Goal: Check status: Check status

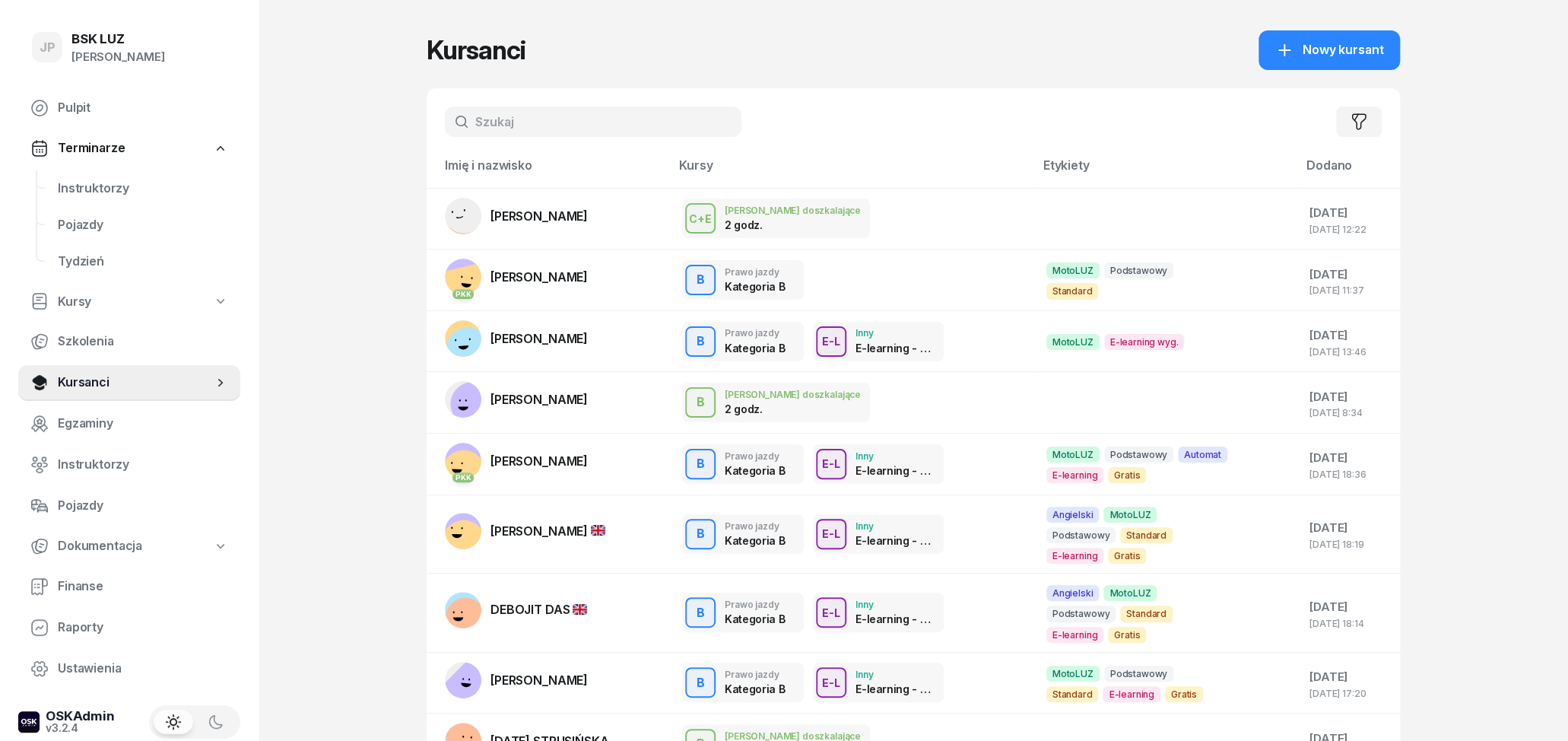
click at [584, 134] on input "text" at bounding box center [593, 121] width 296 height 30
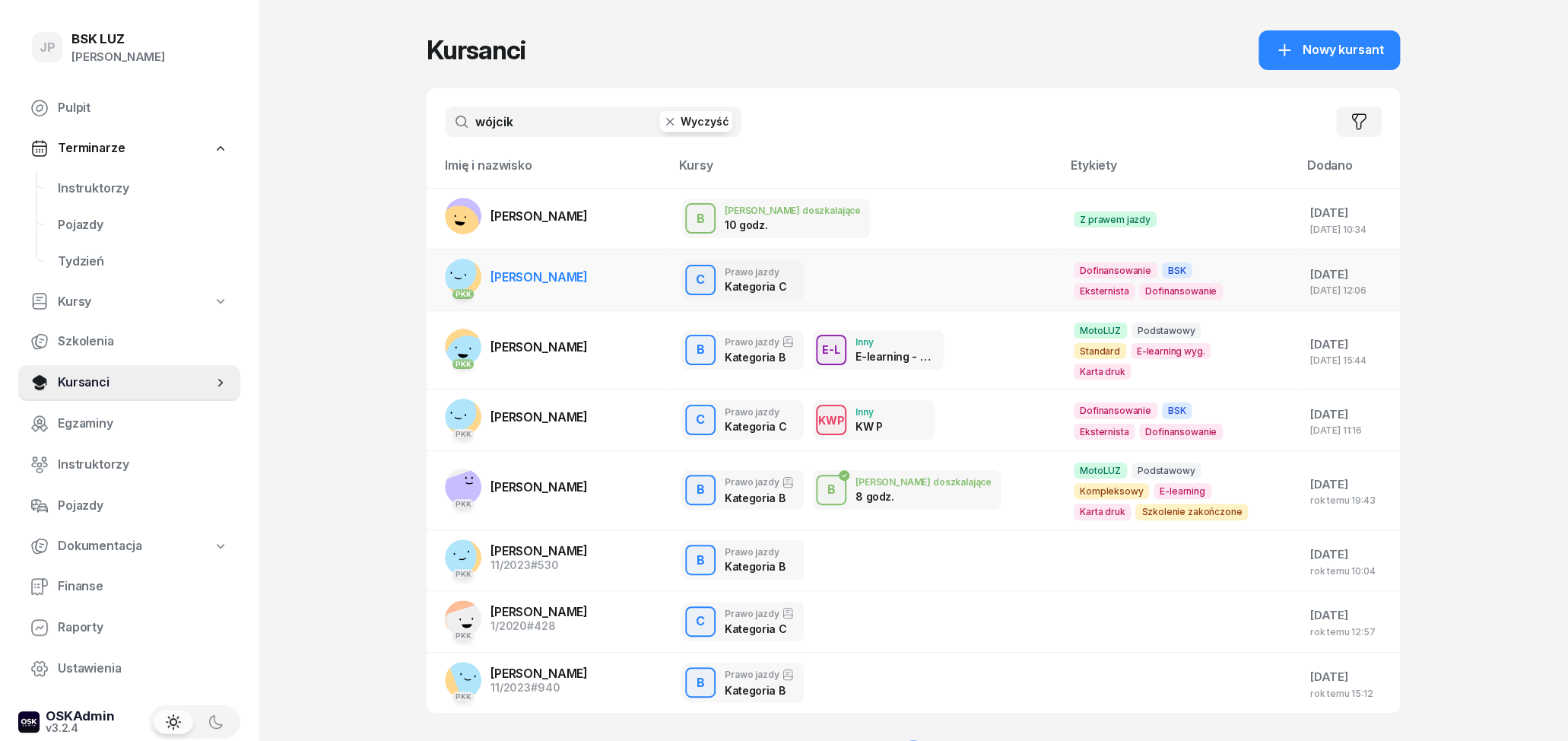
type input "wójcik"
click at [568, 287] on link "PKK [PERSON_NAME]" at bounding box center [516, 277] width 143 height 37
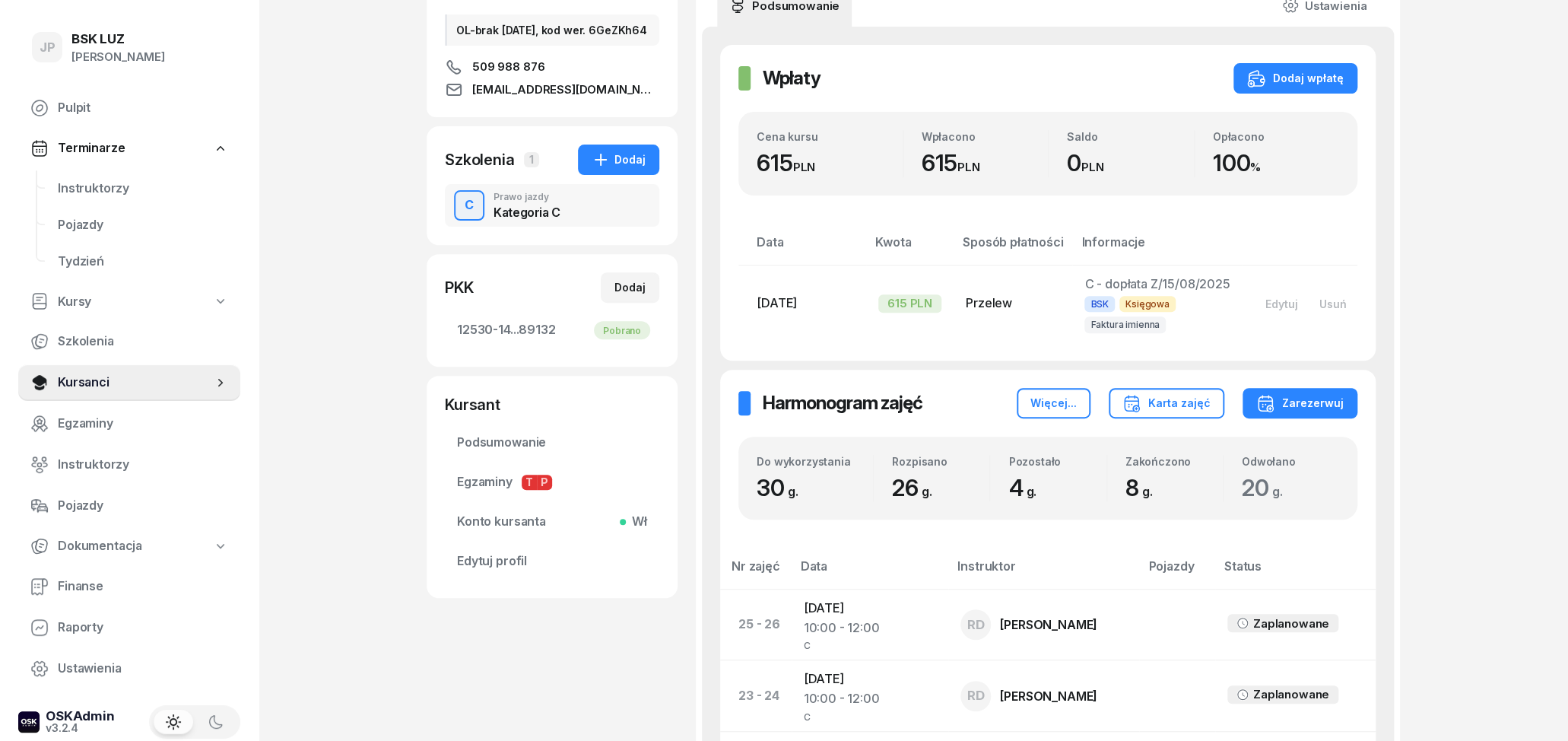
scroll to position [158, 0]
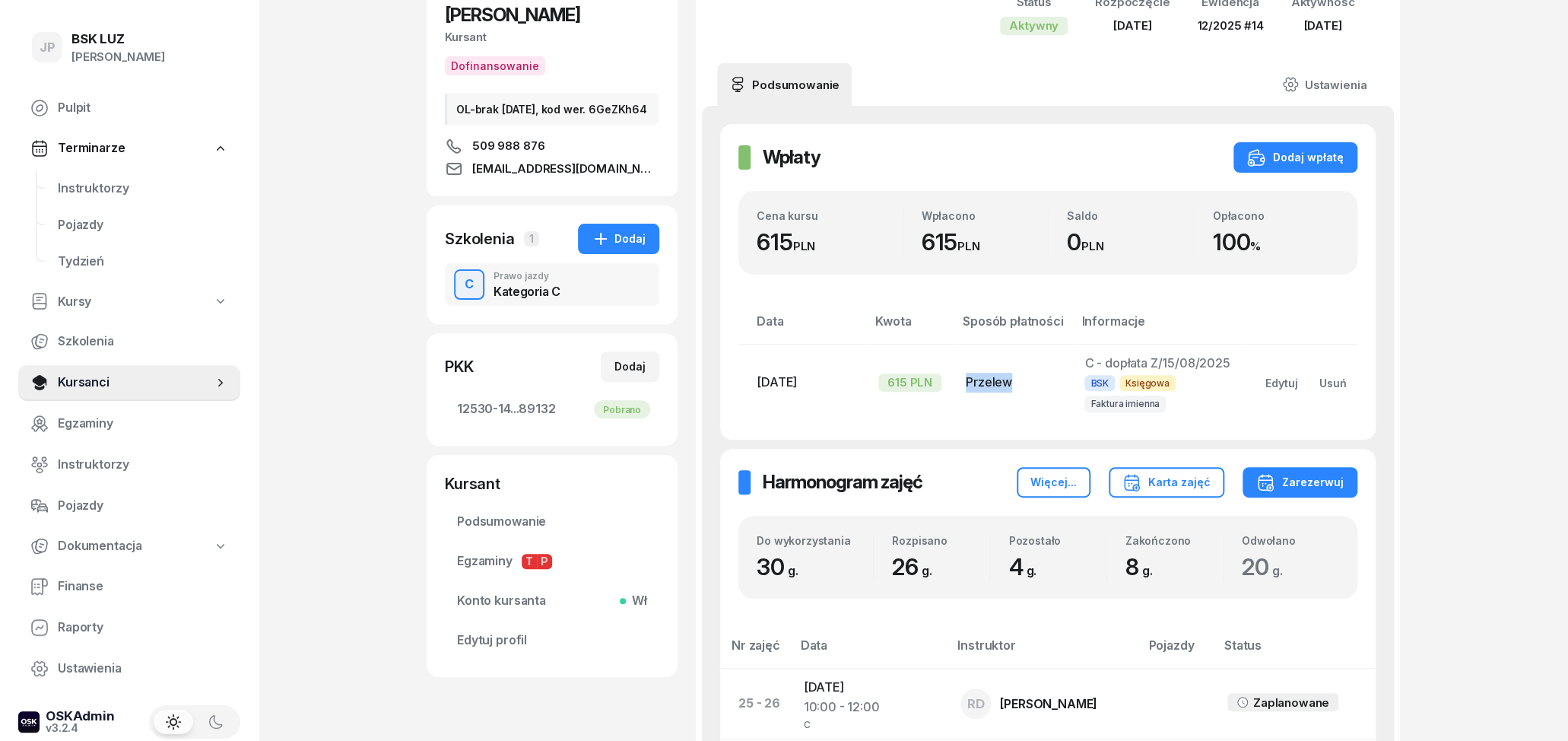
drag, startPoint x: 1015, startPoint y: 384, endPoint x: 960, endPoint y: 388, distance: 55.1
click at [960, 388] on td "Przelew" at bounding box center [1013, 382] width 118 height 77
click at [964, 386] on td "Przelew" at bounding box center [1013, 382] width 118 height 77
drag, startPoint x: 1009, startPoint y: 384, endPoint x: 962, endPoint y: 388, distance: 47.2
click at [962, 388] on td "Przelew" at bounding box center [1013, 382] width 118 height 77
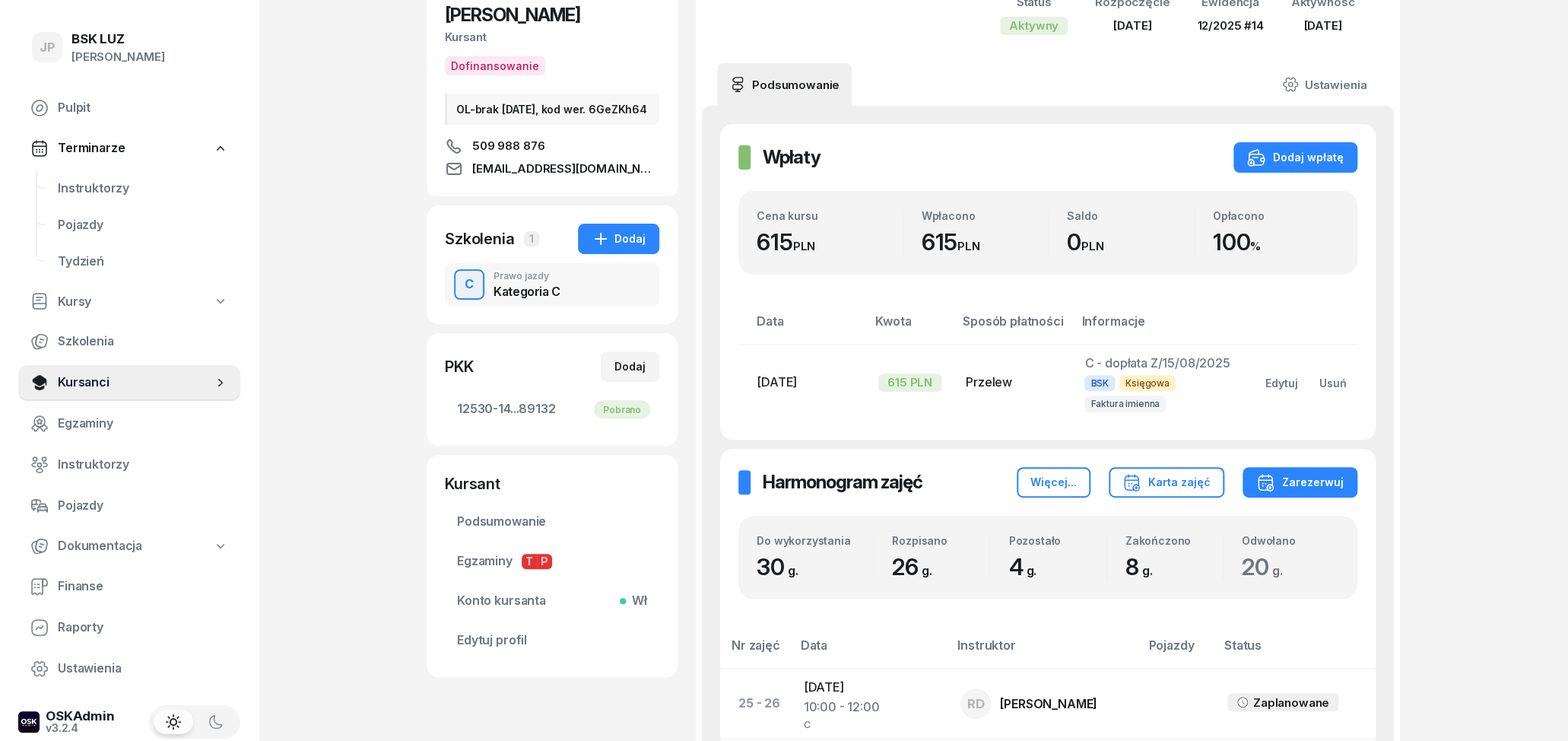
click at [962, 388] on td "Przelew" at bounding box center [1013, 382] width 118 height 77
drag, startPoint x: 963, startPoint y: 385, endPoint x: 1008, endPoint y: 387, distance: 45.0
click at [1008, 387] on td "Przelew" at bounding box center [1013, 382] width 118 height 77
click at [1009, 387] on div "Przelew" at bounding box center [1013, 383] width 94 height 20
drag, startPoint x: 994, startPoint y: 390, endPoint x: 965, endPoint y: 390, distance: 29.0
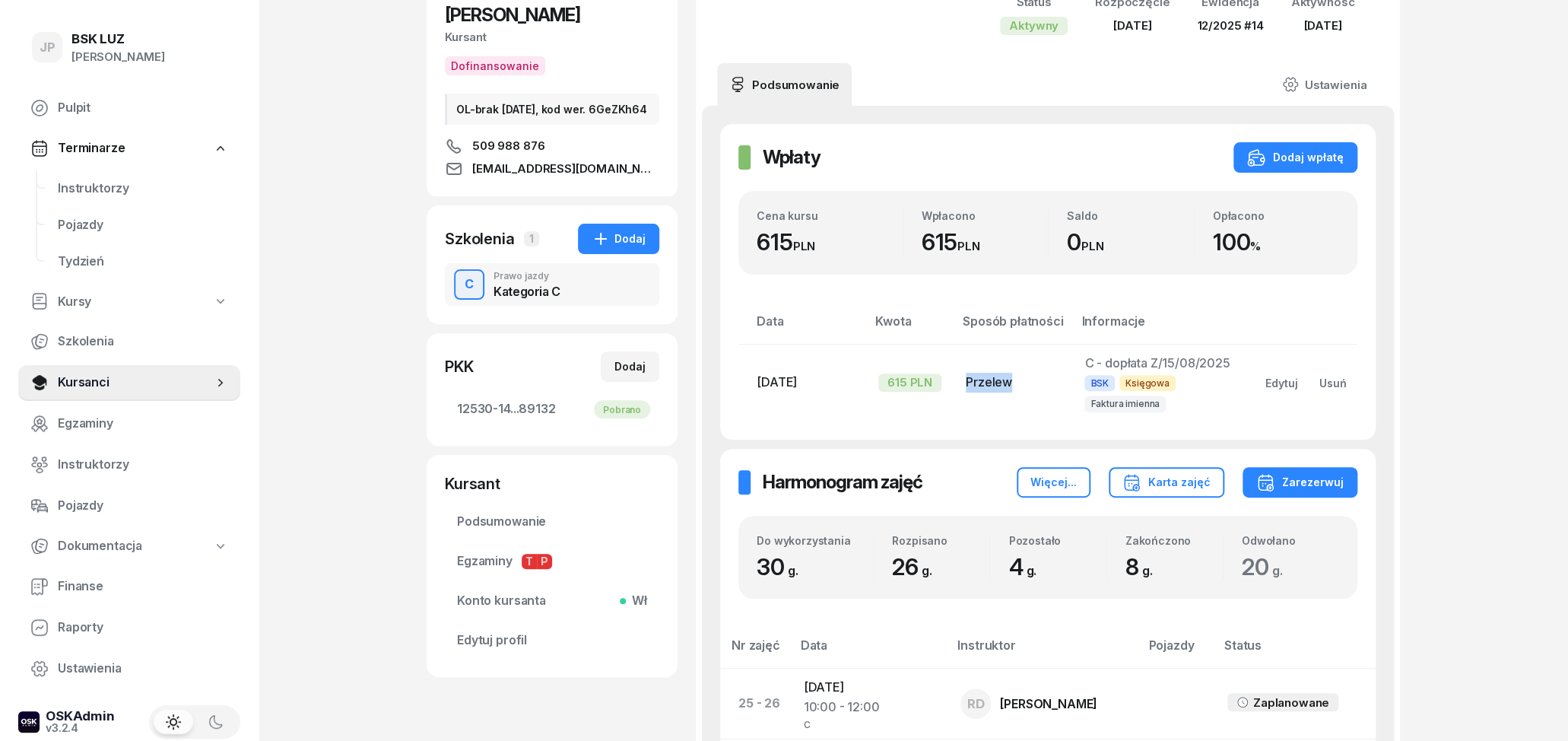
click at [966, 390] on div "Przelew" at bounding box center [1013, 383] width 94 height 20
click at [965, 388] on td "Przelew" at bounding box center [1013, 382] width 118 height 77
drag, startPoint x: 964, startPoint y: 384, endPoint x: 1007, endPoint y: 387, distance: 43.1
click at [1007, 387] on td "Przelew" at bounding box center [1013, 382] width 118 height 77
click at [1007, 387] on div "Przelew" at bounding box center [1013, 383] width 94 height 20
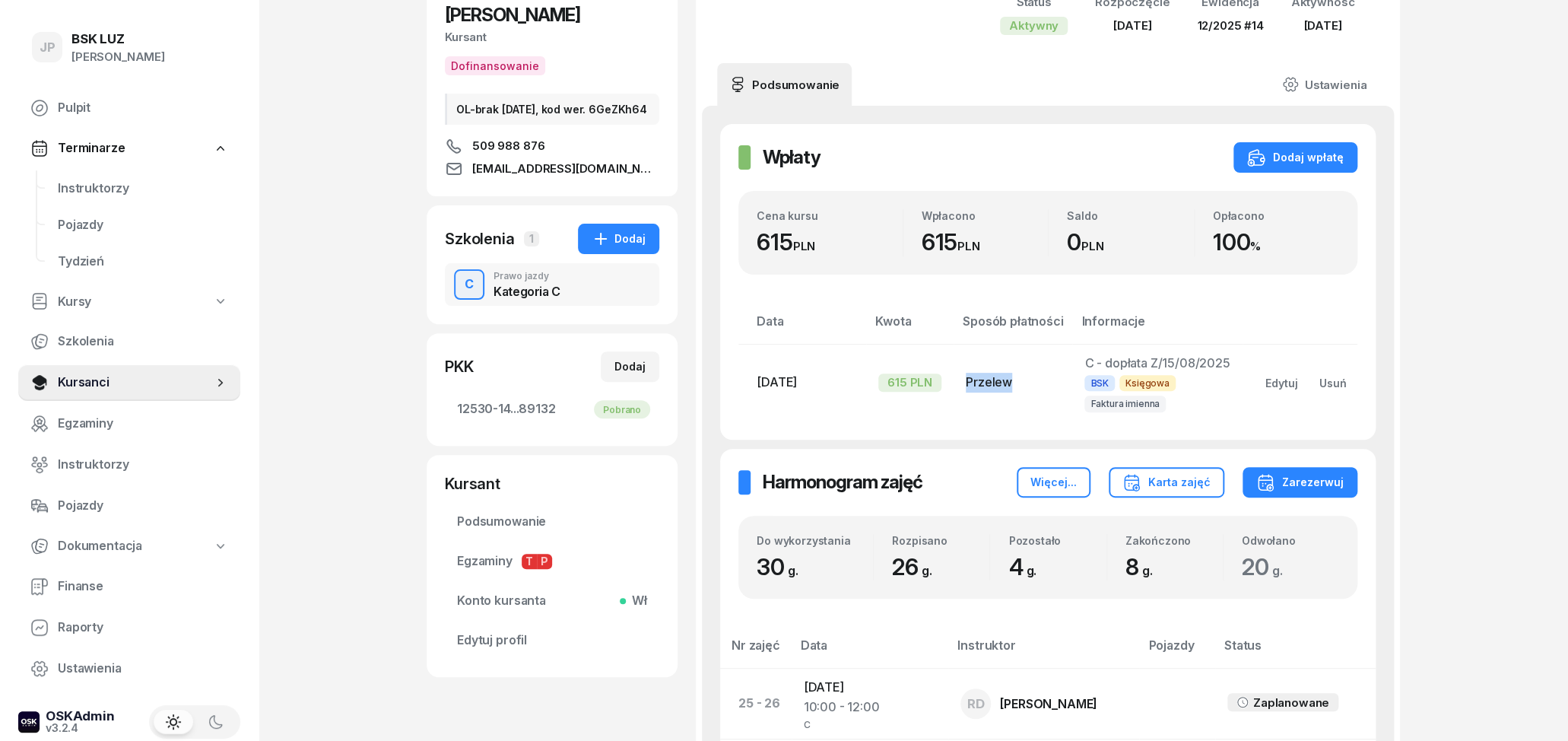
drag, startPoint x: 1010, startPoint y: 385, endPoint x: 965, endPoint y: 386, distance: 45.0
click at [966, 386] on div "Przelew" at bounding box center [1013, 383] width 94 height 20
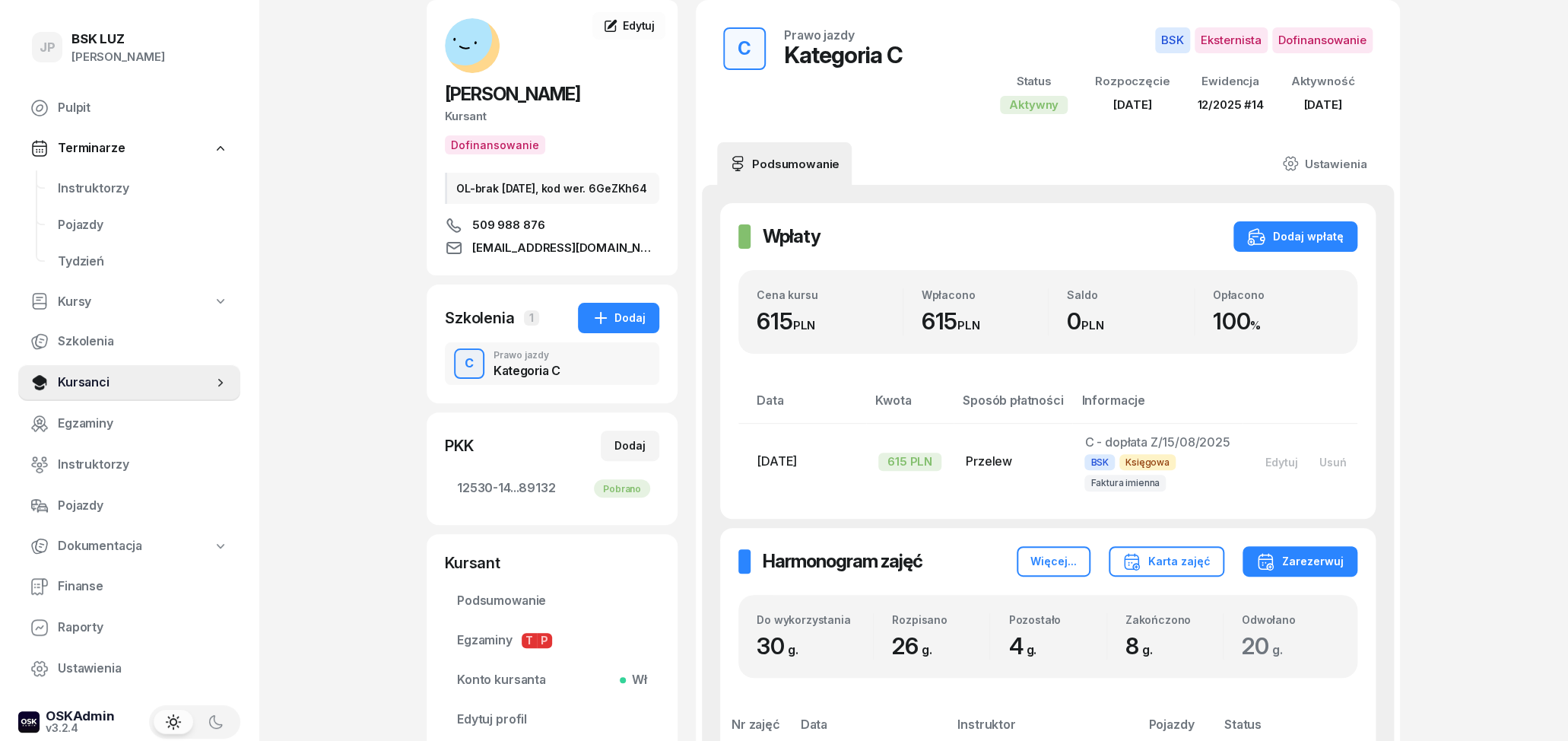
scroll to position [0, 0]
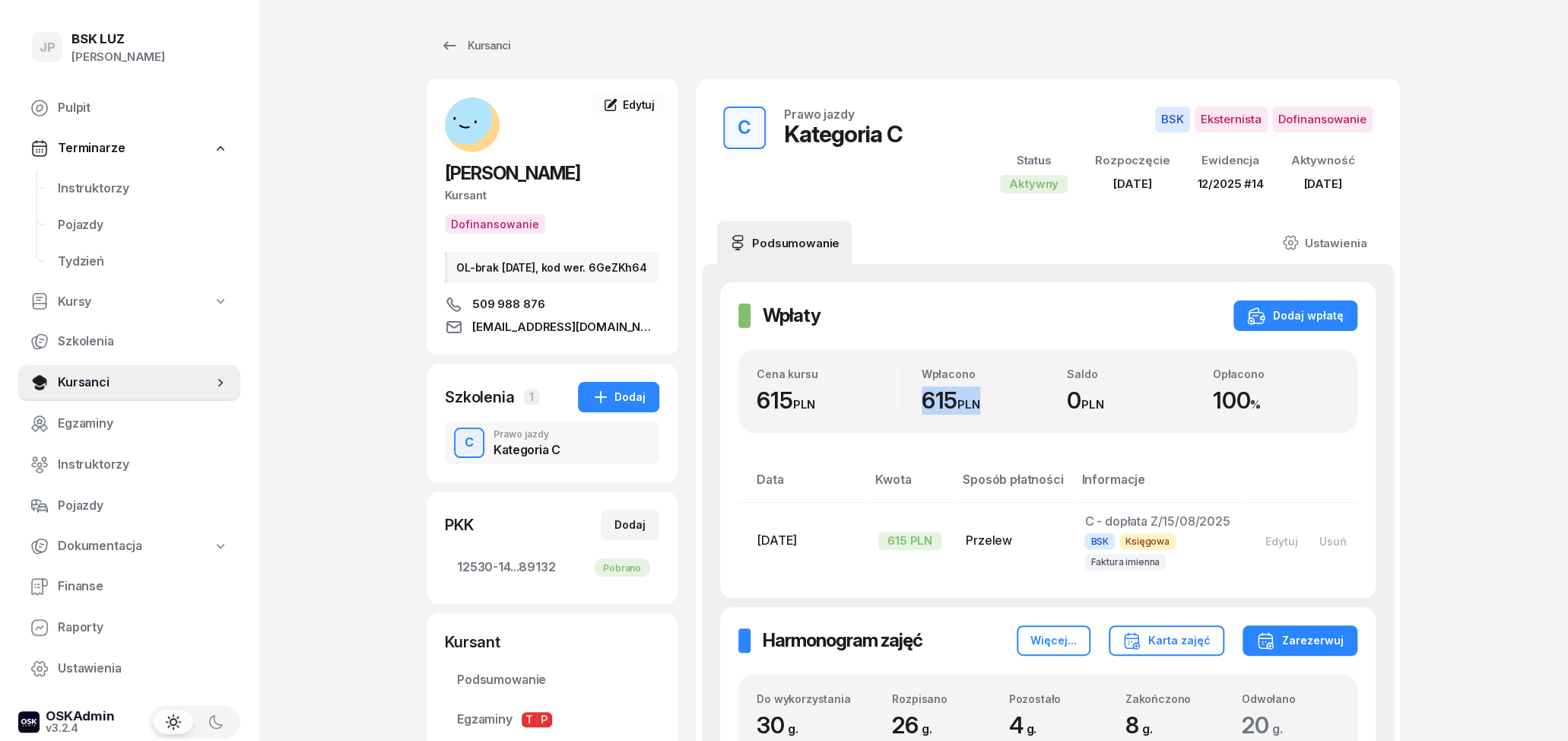
drag, startPoint x: 986, startPoint y: 405, endPoint x: 921, endPoint y: 401, distance: 65.1
click at [921, 401] on div "615 PLN" at bounding box center [985, 400] width 127 height 28
click at [920, 402] on div "Wpłacono 615 PLN" at bounding box center [975, 391] width 145 height 47
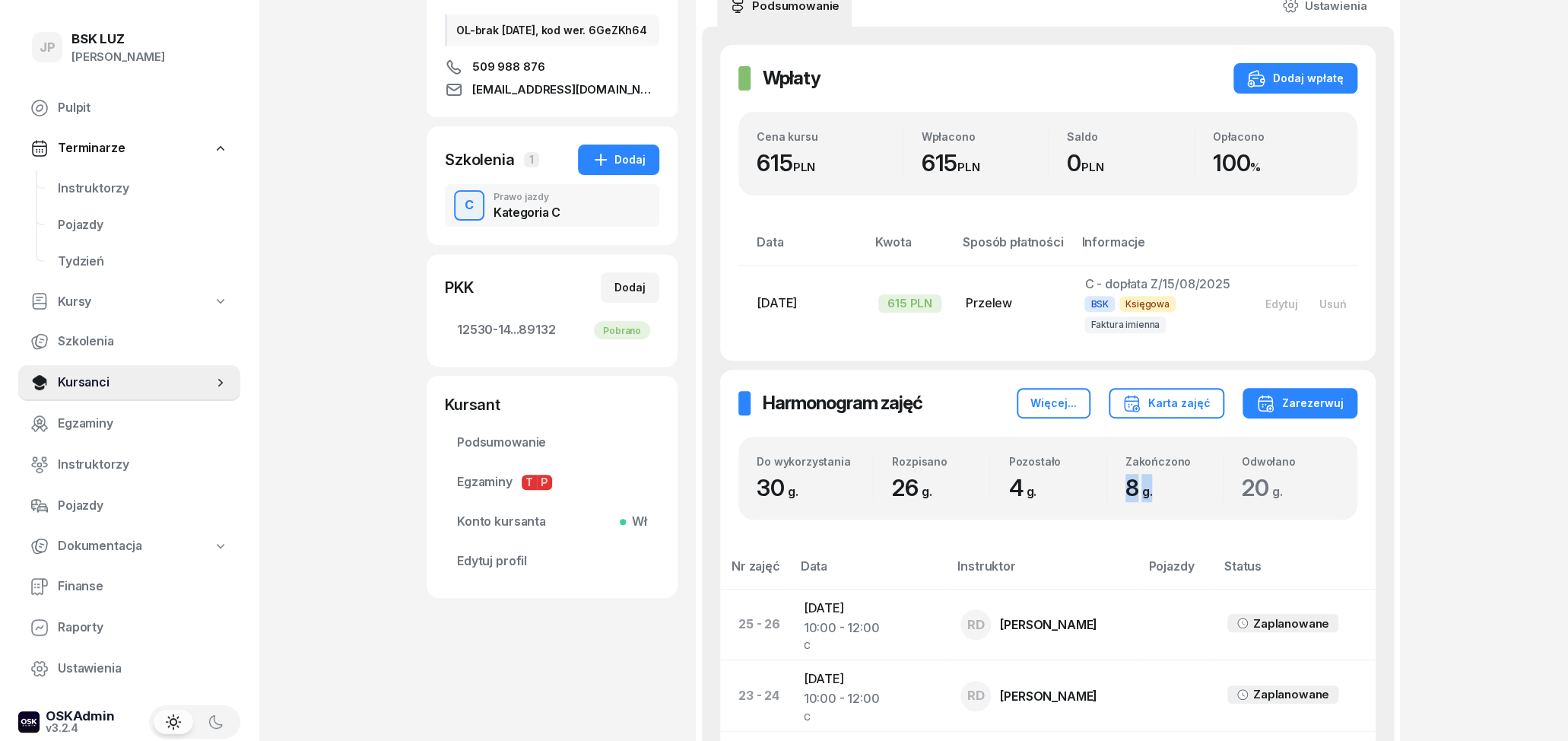
drag, startPoint x: 1130, startPoint y: 489, endPoint x: 1157, endPoint y: 489, distance: 27.0
click at [1157, 489] on div "Zakończono 8 g." at bounding box center [1165, 478] width 116 height 47
click at [1157, 489] on span "8 g." at bounding box center [1143, 487] width 35 height 27
drag, startPoint x: 1286, startPoint y: 495, endPoint x: 1236, endPoint y: 495, distance: 50.0
click at [1236, 495] on div "Odwołano 20 g." at bounding box center [1281, 478] width 116 height 47
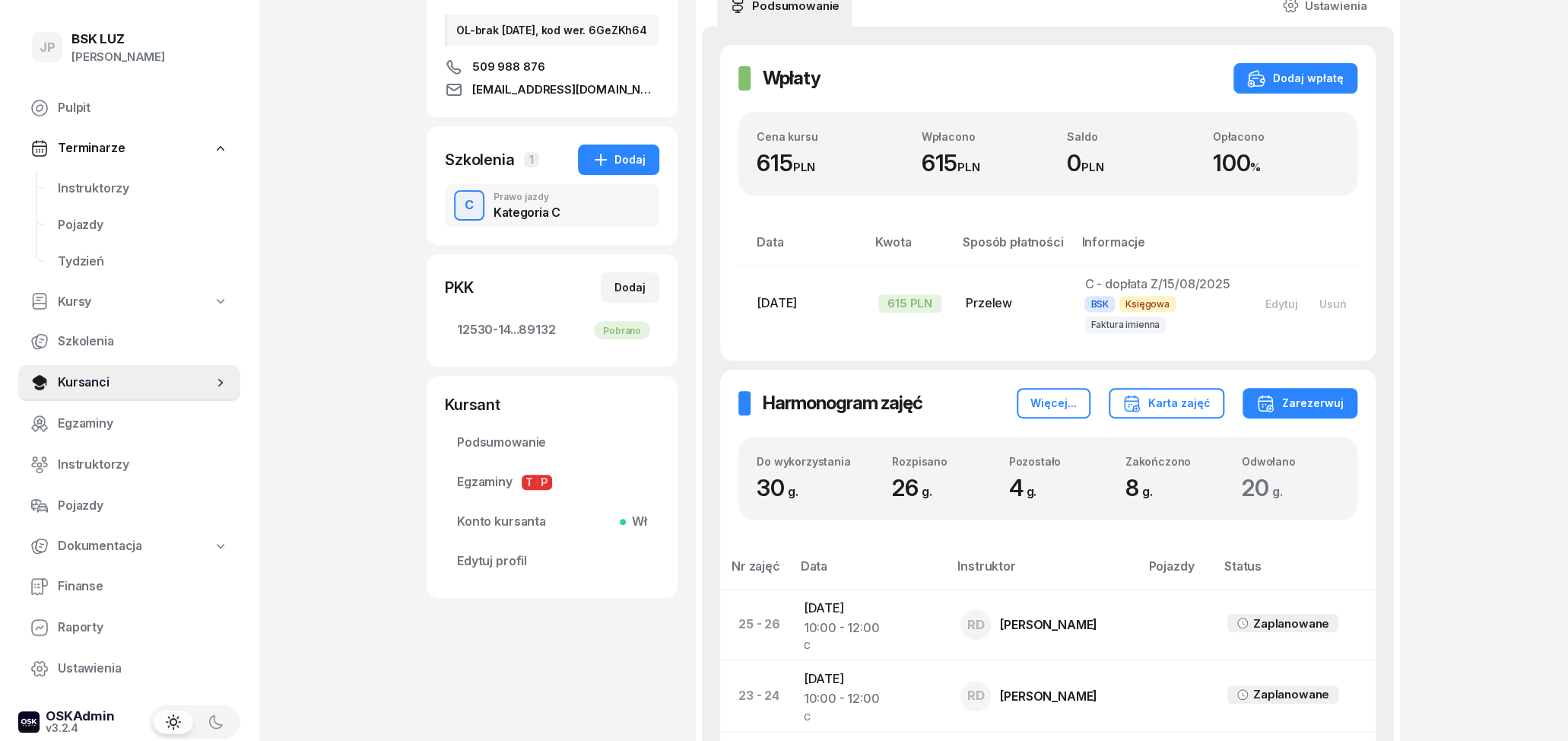
click at [1229, 494] on div "Odwołano 20 g." at bounding box center [1281, 478] width 116 height 47
drag, startPoint x: 1184, startPoint y: 495, endPoint x: 1115, endPoint y: 461, distance: 76.9
click at [1115, 461] on div "Zakończono 8 g." at bounding box center [1165, 478] width 116 height 47
click at [1079, 471] on div "Pozostało 4 g." at bounding box center [1047, 478] width 116 height 47
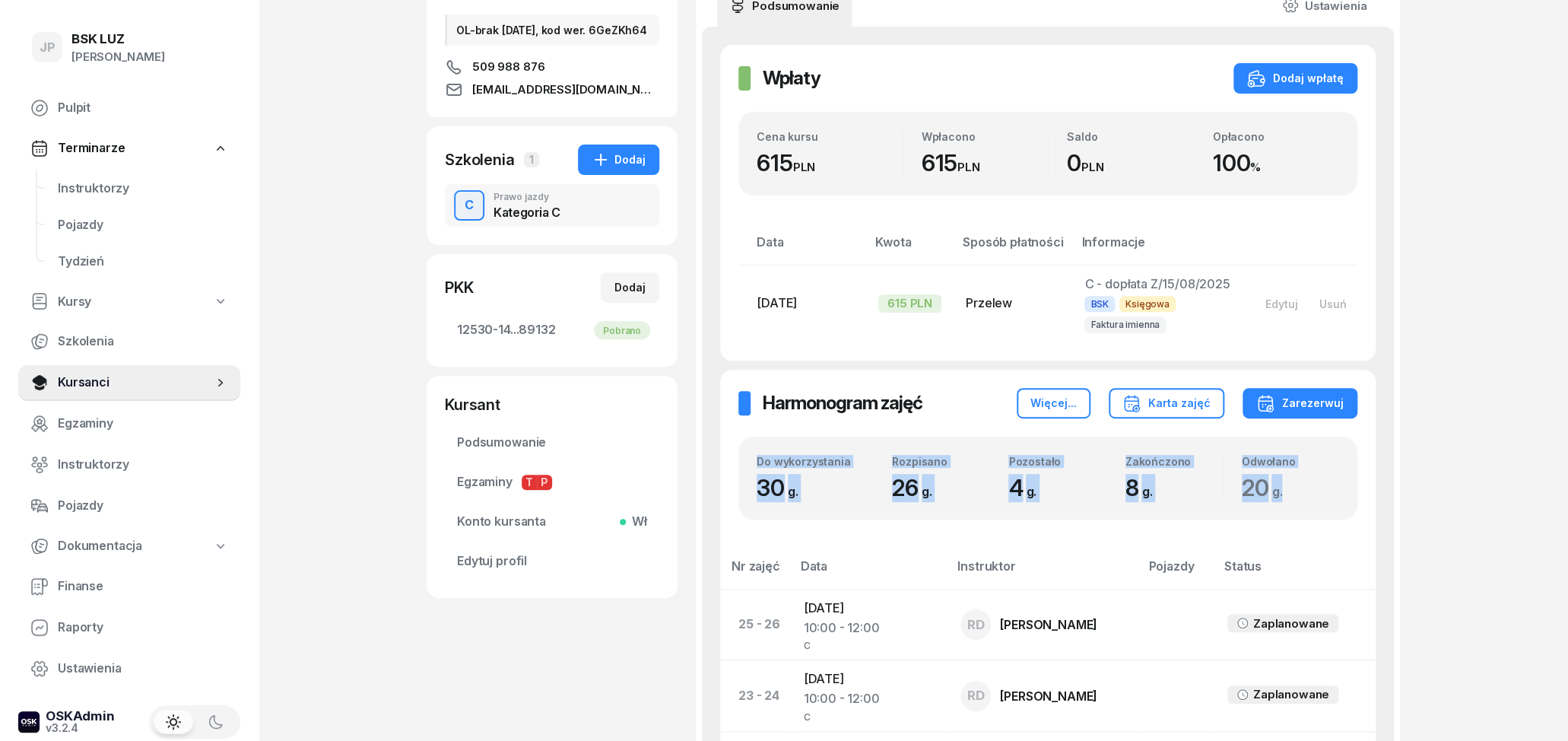
drag, startPoint x: 757, startPoint y: 458, endPoint x: 1285, endPoint y: 495, distance: 529.3
click at [1284, 495] on div "Do wykorzystania 30 g. Rozpisano 26 g. Pozostało 4 g. Zakończono 8 g. Odwołano …" at bounding box center [1048, 478] width 619 height 83
click at [1287, 495] on span "20 g." at bounding box center [1266, 487] width 48 height 27
drag, startPoint x: 756, startPoint y: 460, endPoint x: 1292, endPoint y: 495, distance: 537.1
click at [1292, 495] on div "Do wykorzystania 30 g. Rozpisano 26 g. Pozostało 4 g. Zakończono 8 g. Odwołano …" at bounding box center [1048, 478] width 619 height 83
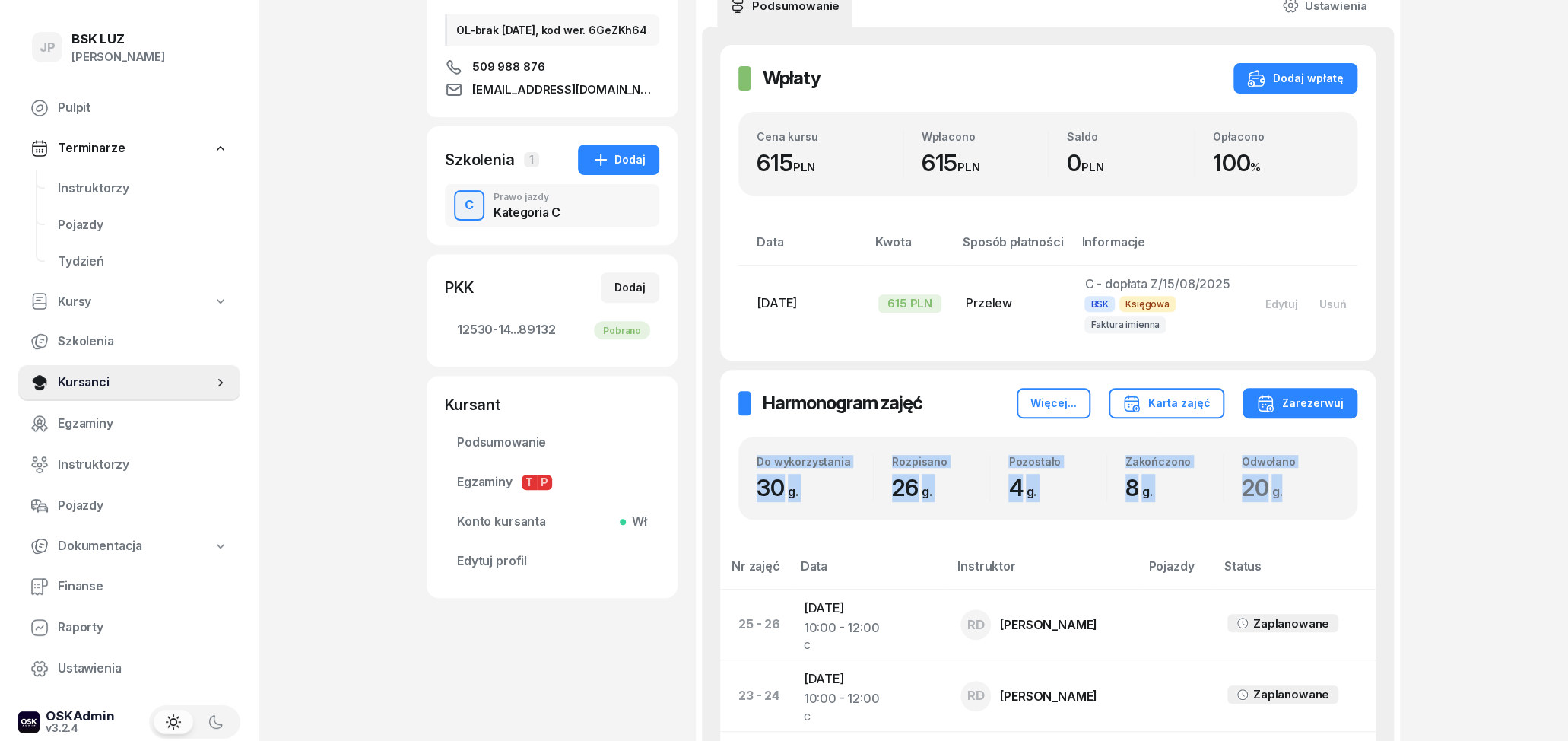
click at [1292, 495] on div "20 g." at bounding box center [1291, 488] width 97 height 28
drag, startPoint x: 755, startPoint y: 459, endPoint x: 1298, endPoint y: 493, distance: 544.1
click at [1298, 493] on div "Do wykorzystania 30 g. Rozpisano 26 g. Pozostało 4 g. Zakończono 8 g. Odwołano …" at bounding box center [1048, 478] width 619 height 83
click at [1298, 493] on div "20 g." at bounding box center [1291, 488] width 97 height 28
drag, startPoint x: 1305, startPoint y: 494, endPoint x: 748, endPoint y: 471, distance: 557.5
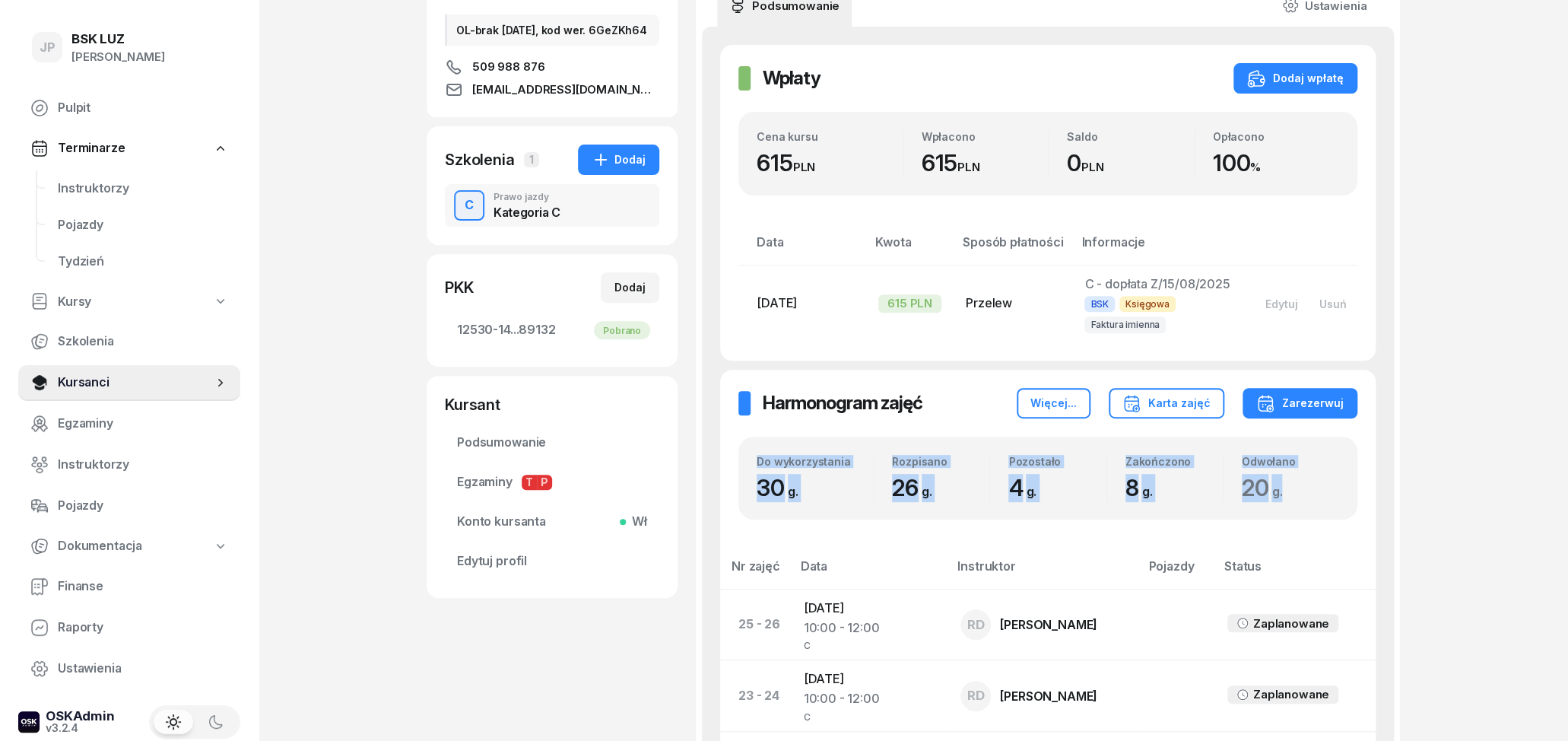
click at [748, 471] on div "Do wykorzystania 30 g. Rozpisano 26 g. Pozostało 4 g. Zakończono 8 g. Odwołano …" at bounding box center [1048, 478] width 619 height 83
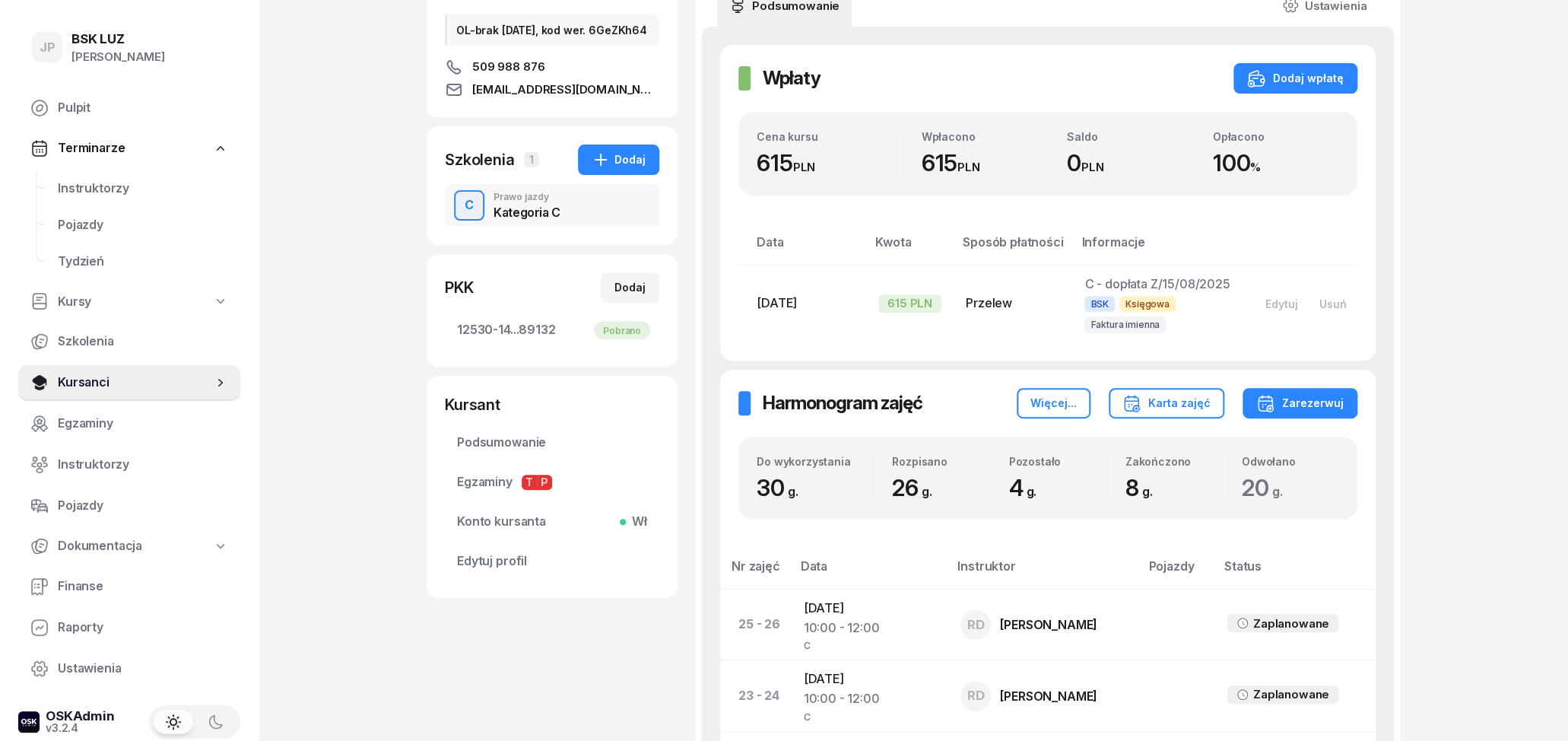
click at [748, 471] on div "Do wykorzystania 30 g. Rozpisano 26 g. Pozostało 4 g. Zakończono 8 g. Odwołano …" at bounding box center [1048, 478] width 619 height 83
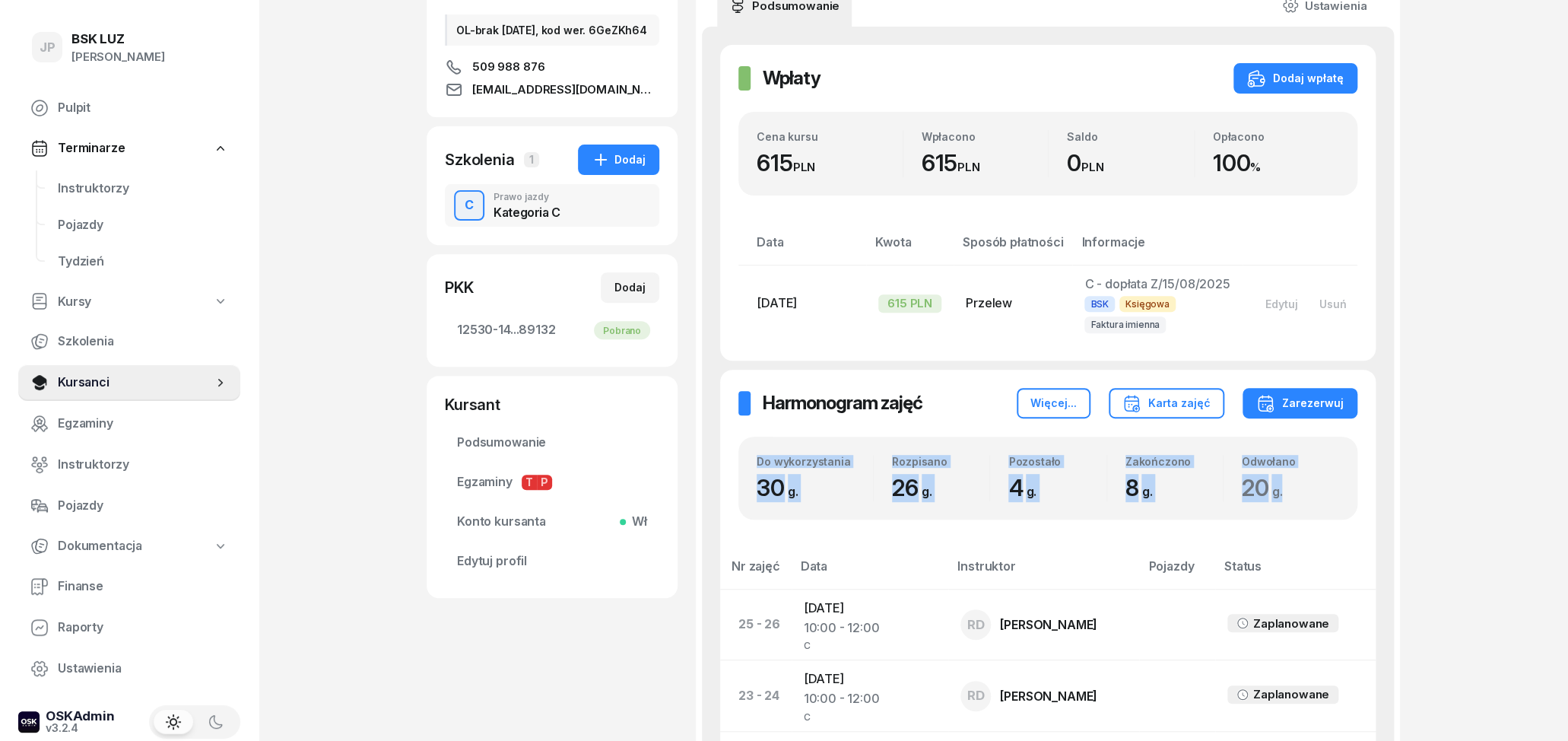
drag, startPoint x: 747, startPoint y: 457, endPoint x: 1288, endPoint y: 495, distance: 542.3
click at [1288, 495] on div "Do wykorzystania 30 g. Rozpisano 26 g. Pozostało 4 g. Zakończono 8 g. Odwołano …" at bounding box center [1048, 478] width 619 height 83
click at [1289, 495] on span "20 g." at bounding box center [1266, 487] width 48 height 27
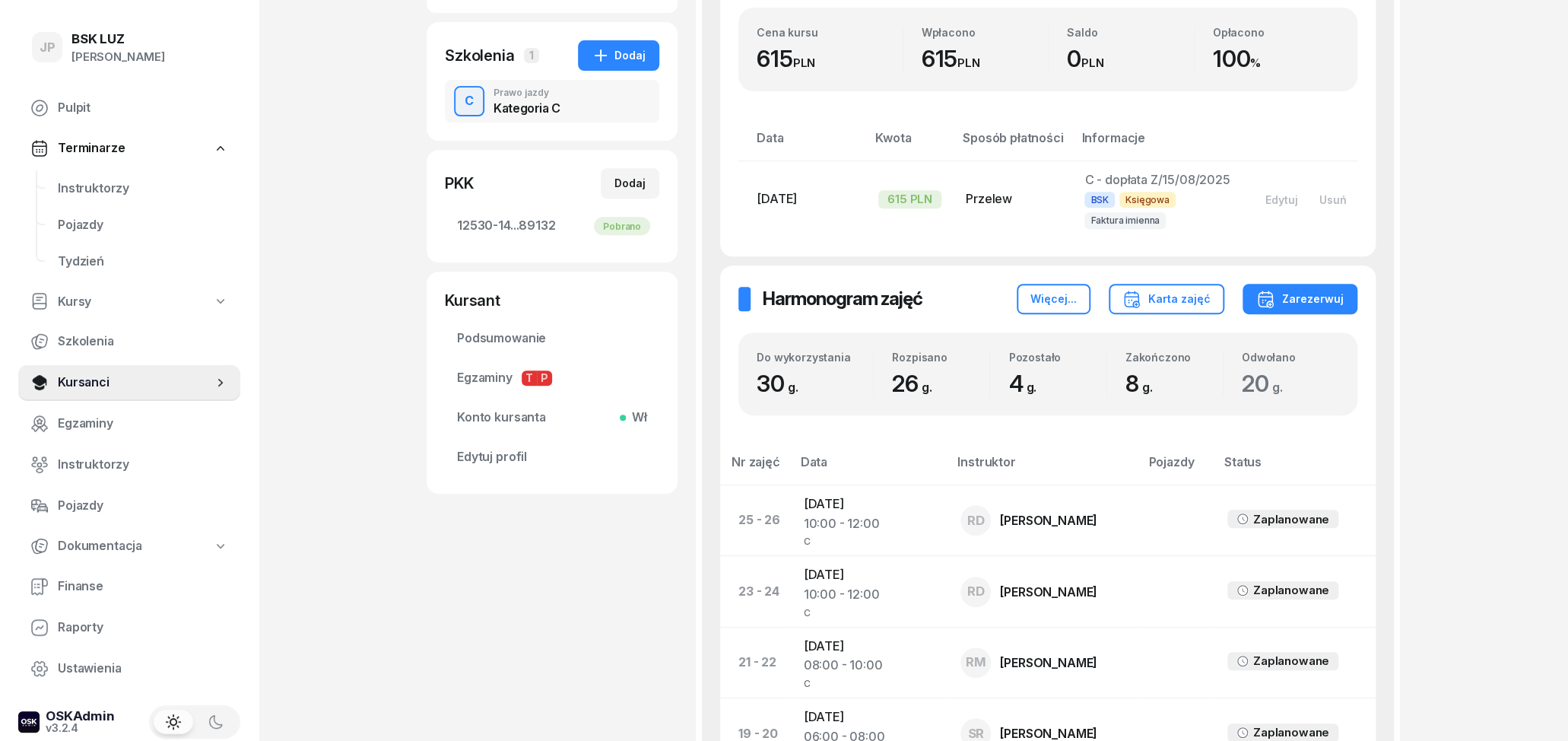
scroll to position [317, 0]
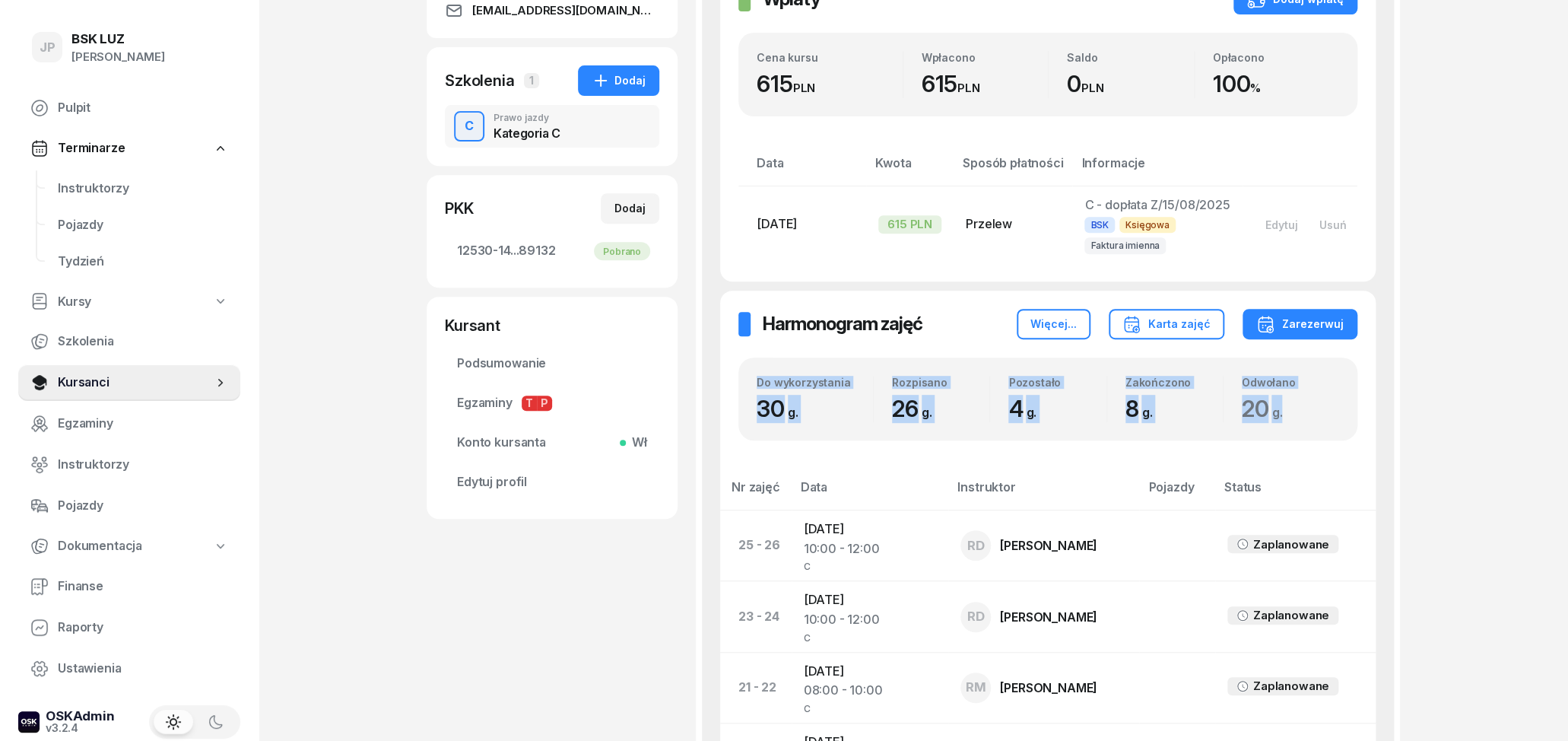
drag, startPoint x: 759, startPoint y: 380, endPoint x: 1292, endPoint y: 411, distance: 533.9
click at [1292, 410] on div "Do wykorzystania 30 g. Rozpisano 26 g. Pozostało 4 g. Zakończono 8 g. Odwołano …" at bounding box center [1048, 399] width 619 height 83
click at [1292, 412] on div "20 g." at bounding box center [1291, 409] width 97 height 28
drag, startPoint x: 1298, startPoint y: 384, endPoint x: 753, endPoint y: 385, distance: 545.0
click at [757, 385] on div "Do wykorzystania 30 g. Rozpisano 26 g. Pozostało 4 g. Zakończono 8 g. Odwołano …" at bounding box center [1047, 399] width 582 height 47
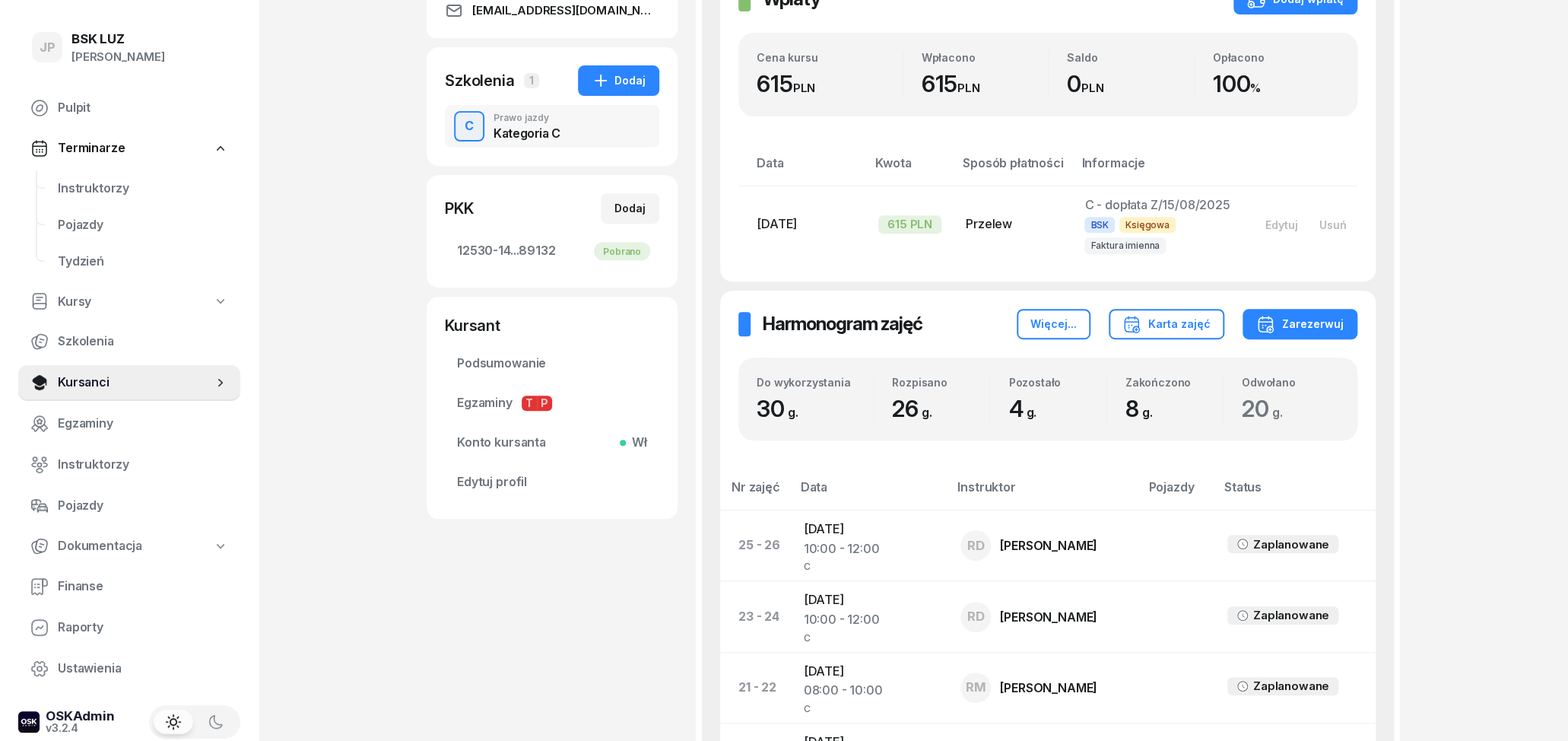
click at [751, 384] on div "Do wykorzystania 30 g. Rozpisano 26 g. Pozostało 4 g. Zakończono 8 g. Odwołano …" at bounding box center [1048, 399] width 619 height 83
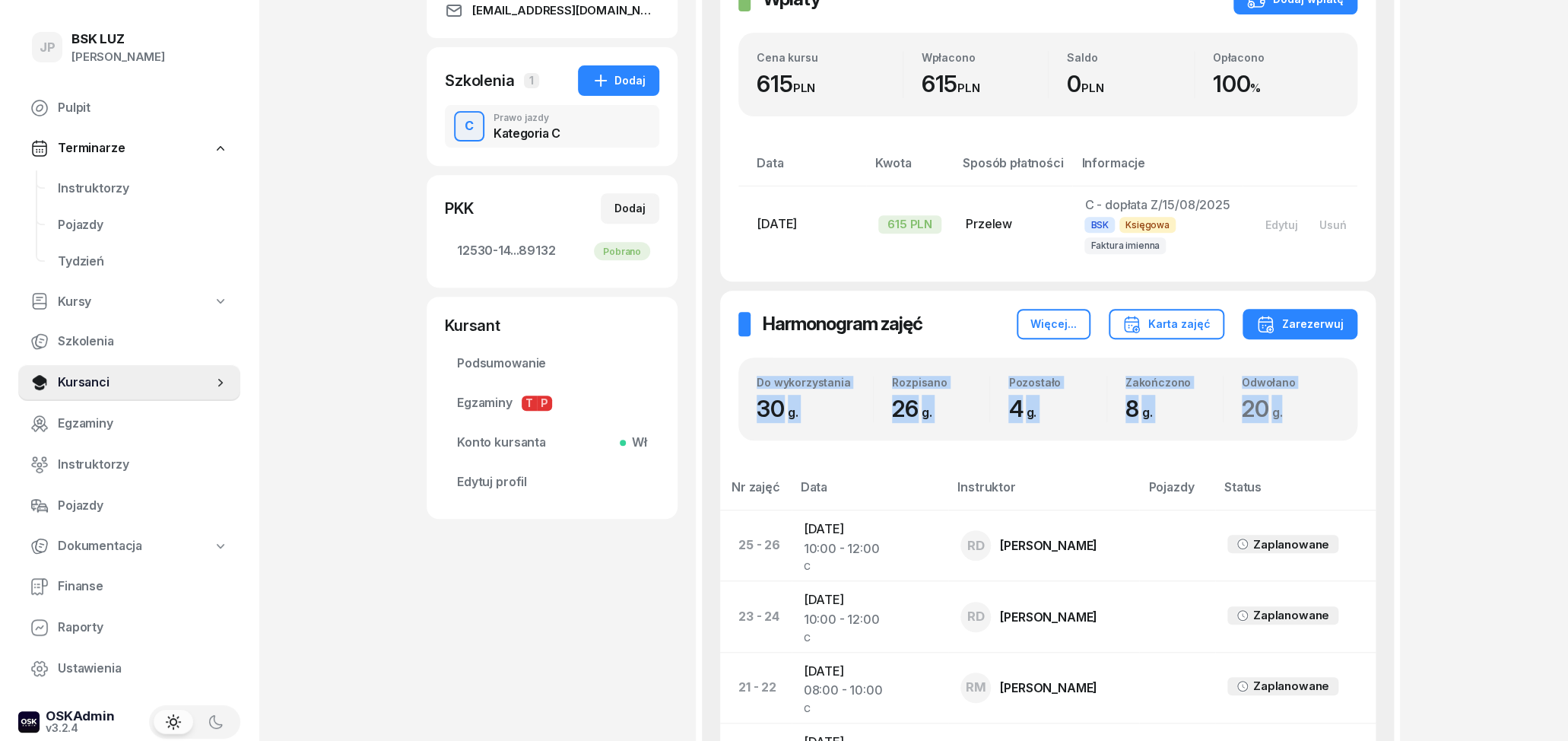
drag, startPoint x: 752, startPoint y: 380, endPoint x: 1286, endPoint y: 419, distance: 535.4
click at [1286, 419] on div "Do wykorzystania 30 g. Rozpisano 26 g. Pozostało 4 g. Zakończono 8 g. Odwołano …" at bounding box center [1048, 399] width 619 height 83
click at [1286, 419] on span "20 g." at bounding box center [1266, 408] width 48 height 27
drag, startPoint x: 748, startPoint y: 381, endPoint x: 1296, endPoint y: 417, distance: 549.2
click at [1296, 417] on div "Do wykorzystania 30 g. Rozpisano 26 g. Pozostało 4 g. Zakończono 8 g. Odwołano …" at bounding box center [1048, 399] width 619 height 83
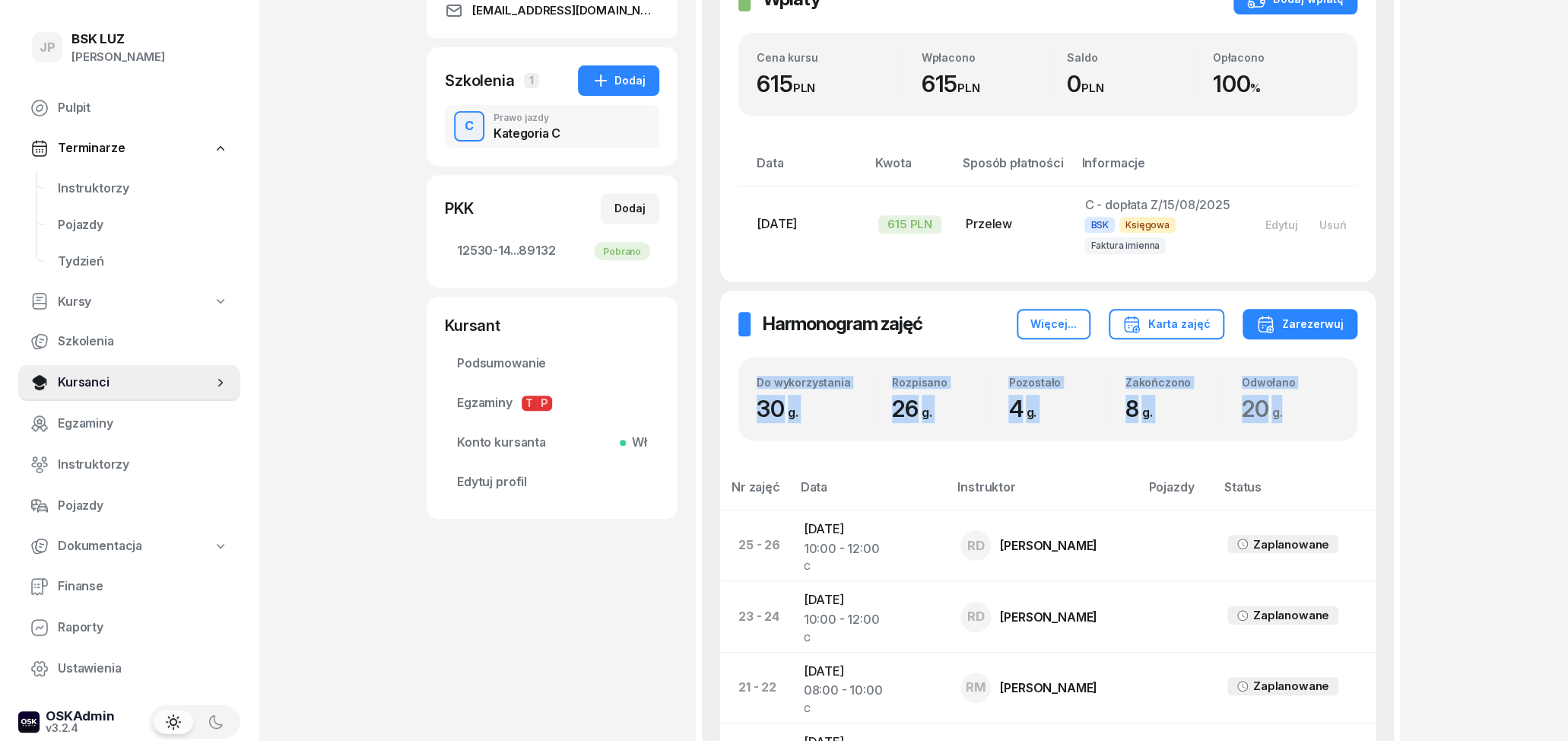
click at [1296, 417] on div "20 g." at bounding box center [1291, 409] width 97 height 28
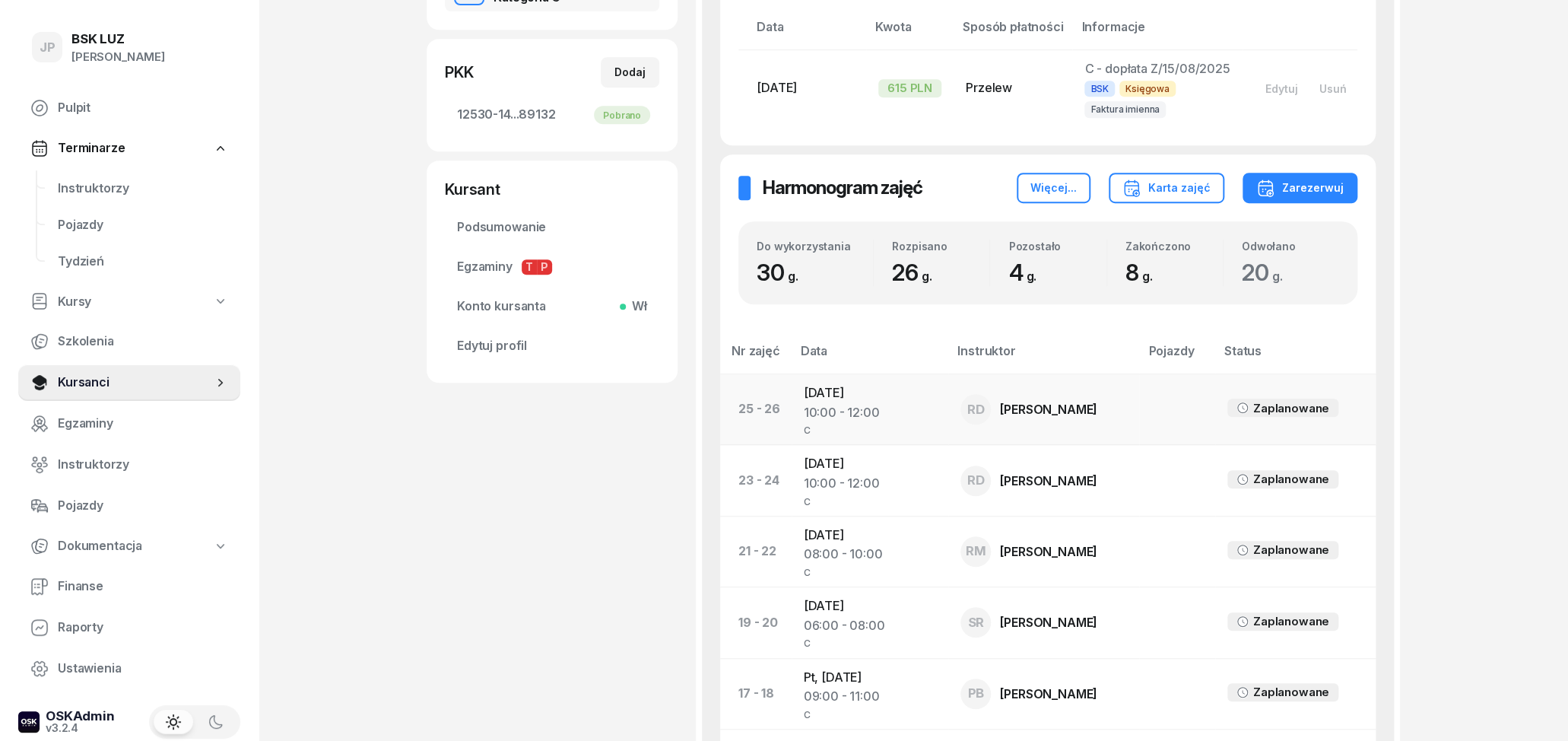
scroll to position [475, 0]
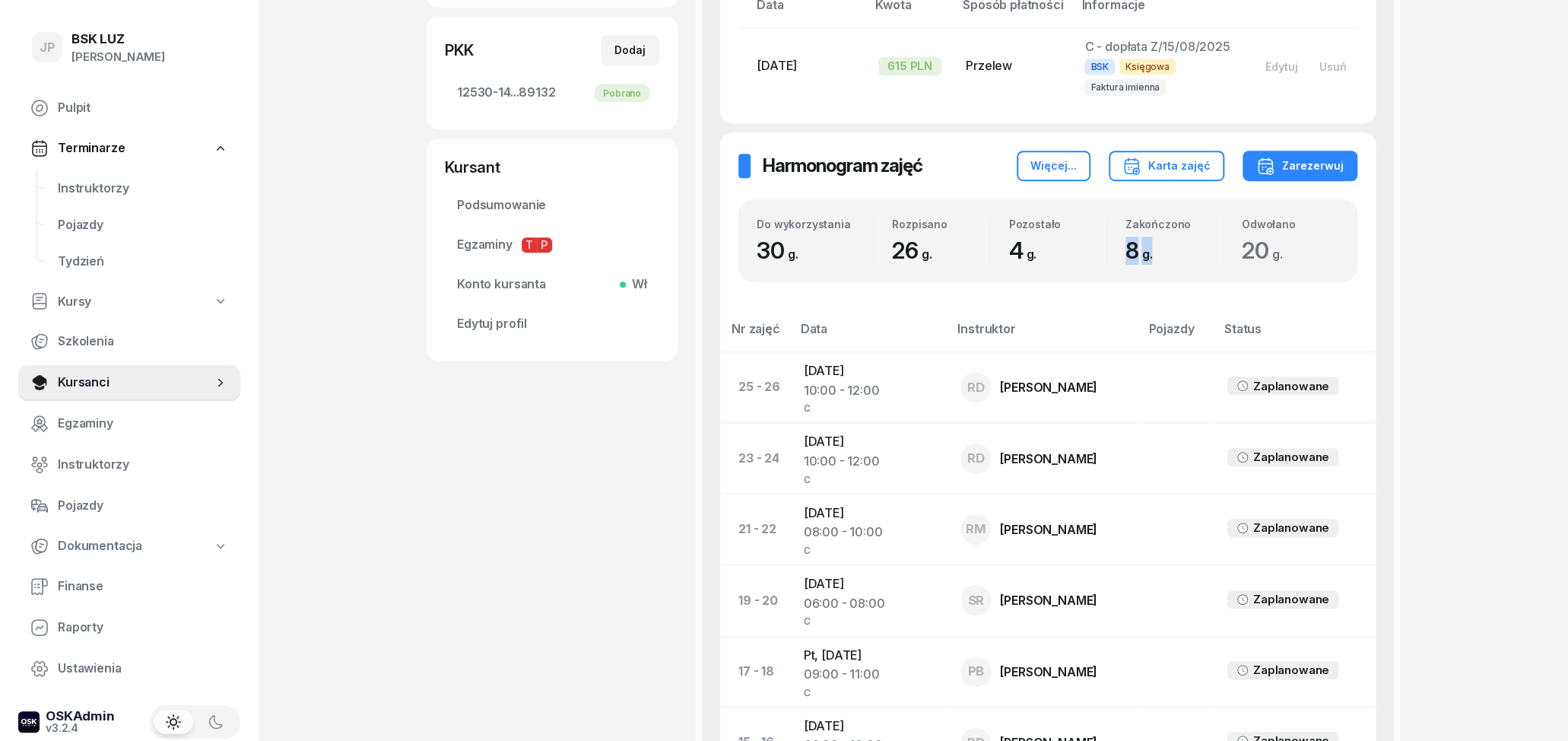
drag, startPoint x: 1121, startPoint y: 249, endPoint x: 1159, endPoint y: 260, distance: 39.6
click at [1159, 260] on div "Zakończono 8 g." at bounding box center [1165, 241] width 116 height 47
click at [1159, 260] on span "8 g." at bounding box center [1143, 250] width 35 height 27
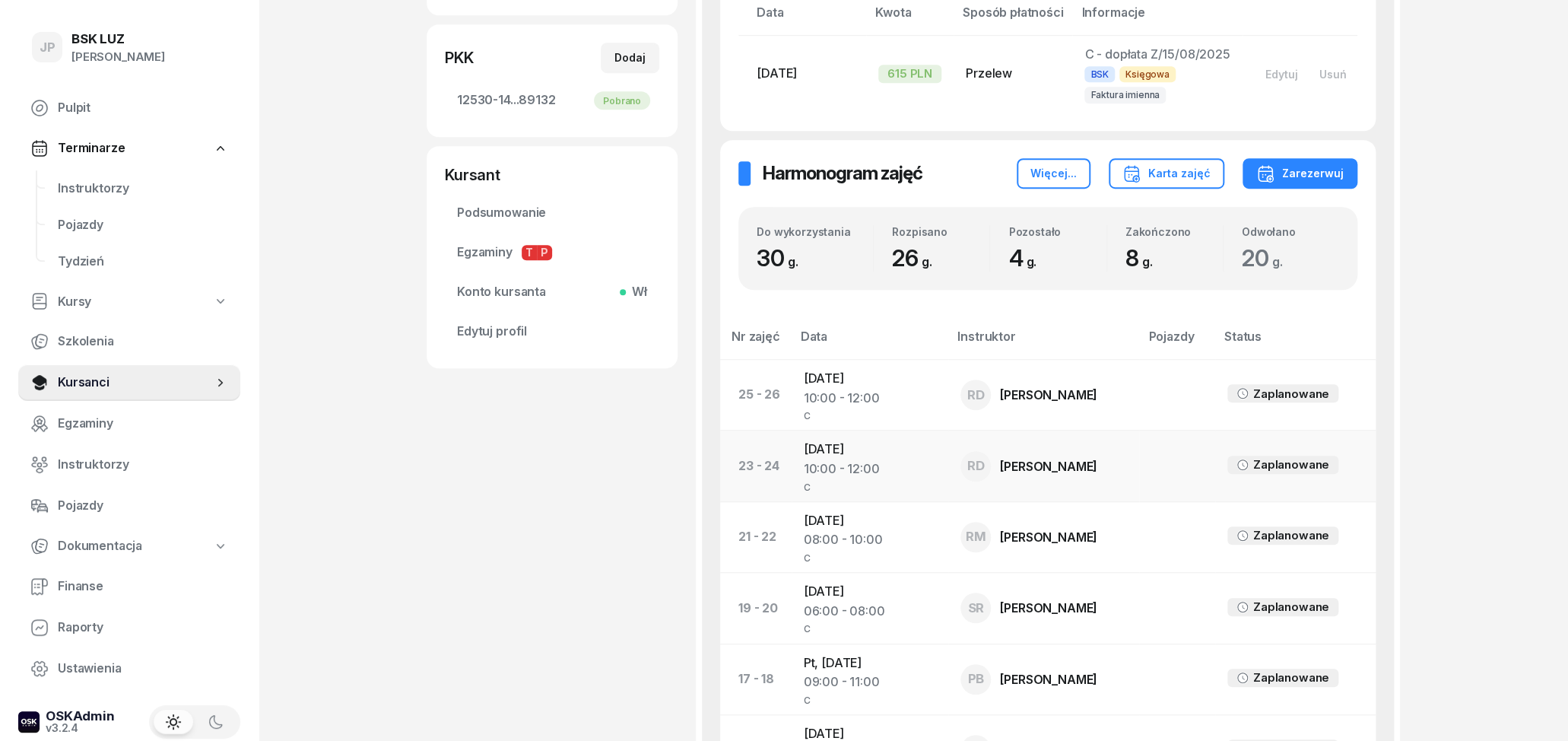
scroll to position [396, 0]
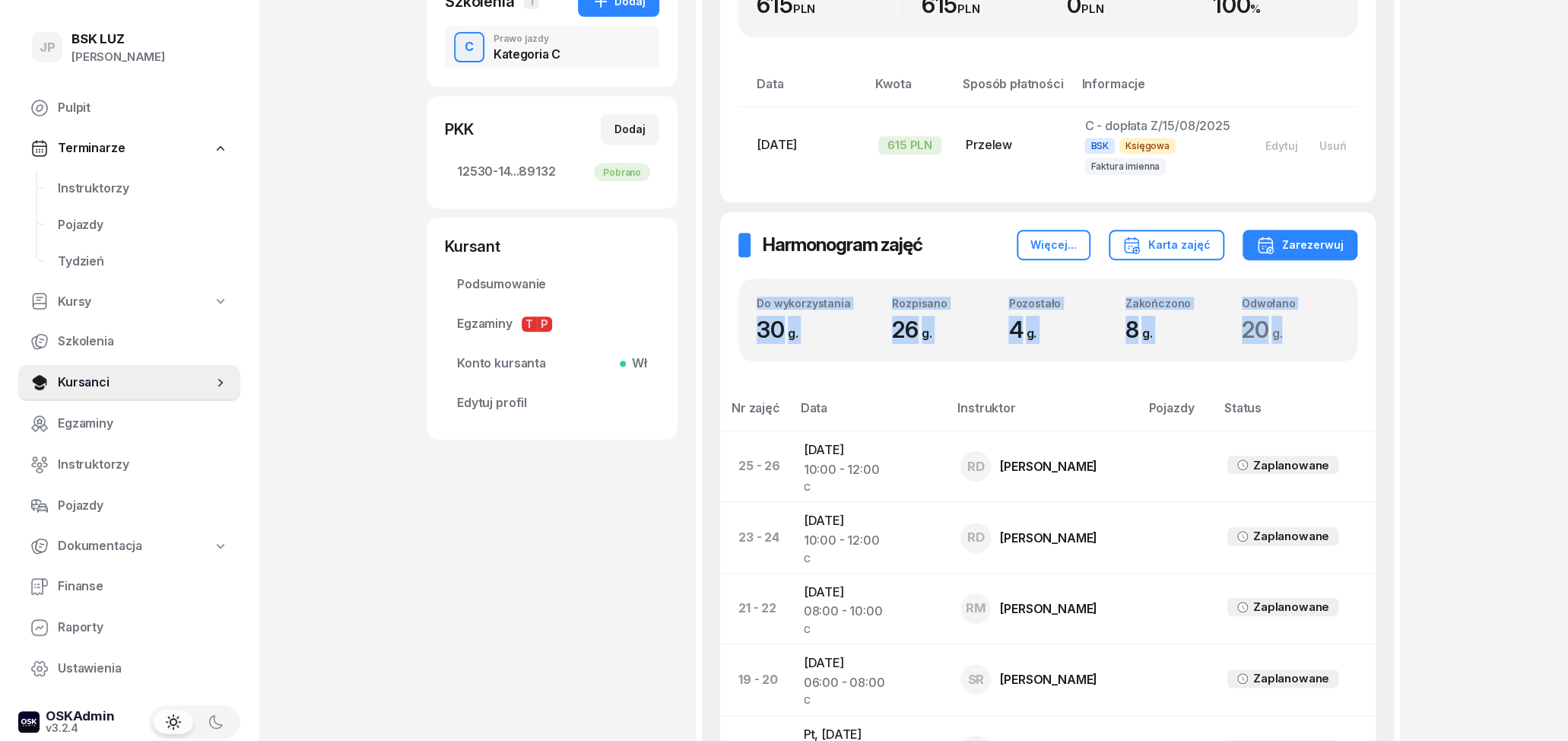
drag, startPoint x: 752, startPoint y: 299, endPoint x: 1304, endPoint y: 339, distance: 553.4
click at [1301, 339] on div "Do wykorzystania 30 g. Rozpisano 26 g. Pozostało 4 g. Zakończono 8 g. Odwołano …" at bounding box center [1048, 320] width 619 height 83
click at [1304, 339] on div "20 g." at bounding box center [1291, 330] width 97 height 28
drag, startPoint x: 1306, startPoint y: 302, endPoint x: 749, endPoint y: 301, distance: 557.0
click at [749, 301] on div "Do wykorzystania 30 g. Rozpisano 26 g. Pozostało 4 g. Zakończono 8 g. Odwołano …" at bounding box center [1048, 320] width 619 height 83
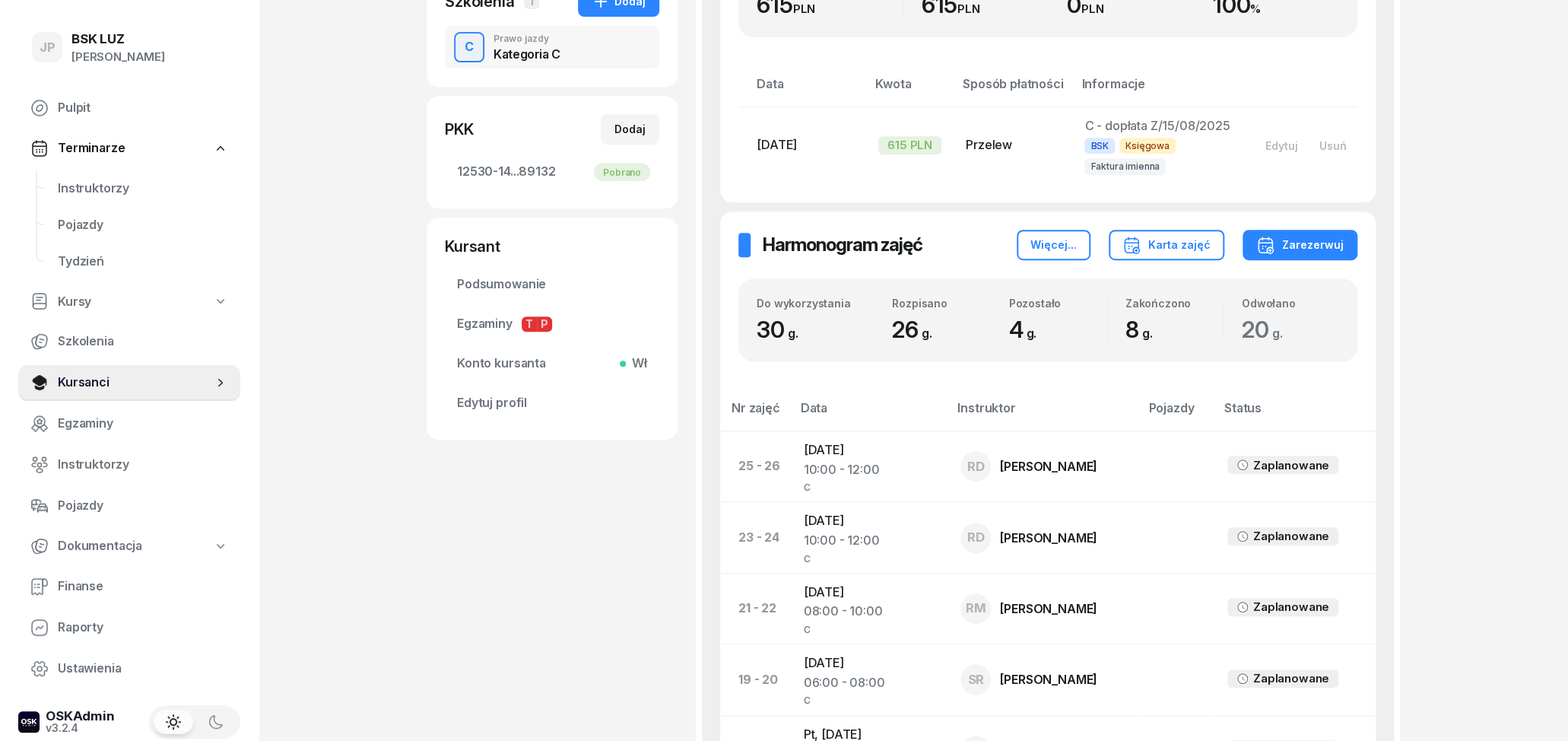
click at [749, 301] on div "Do wykorzystania 30 g. Rozpisano 26 g. Pozostało 4 g. Zakończono 8 g. Odwołano …" at bounding box center [1048, 320] width 619 height 83
drag, startPoint x: 749, startPoint y: 297, endPoint x: 1303, endPoint y: 336, distance: 555.4
click at [1303, 336] on div "Do wykorzystania 30 g. Rozpisano 26 g. Pozostało 4 g. Zakończono 8 g. Odwołano …" at bounding box center [1048, 320] width 619 height 83
click at [1303, 336] on div "20 g." at bounding box center [1291, 330] width 97 height 28
drag, startPoint x: 754, startPoint y: 297, endPoint x: 1292, endPoint y: 340, distance: 539.7
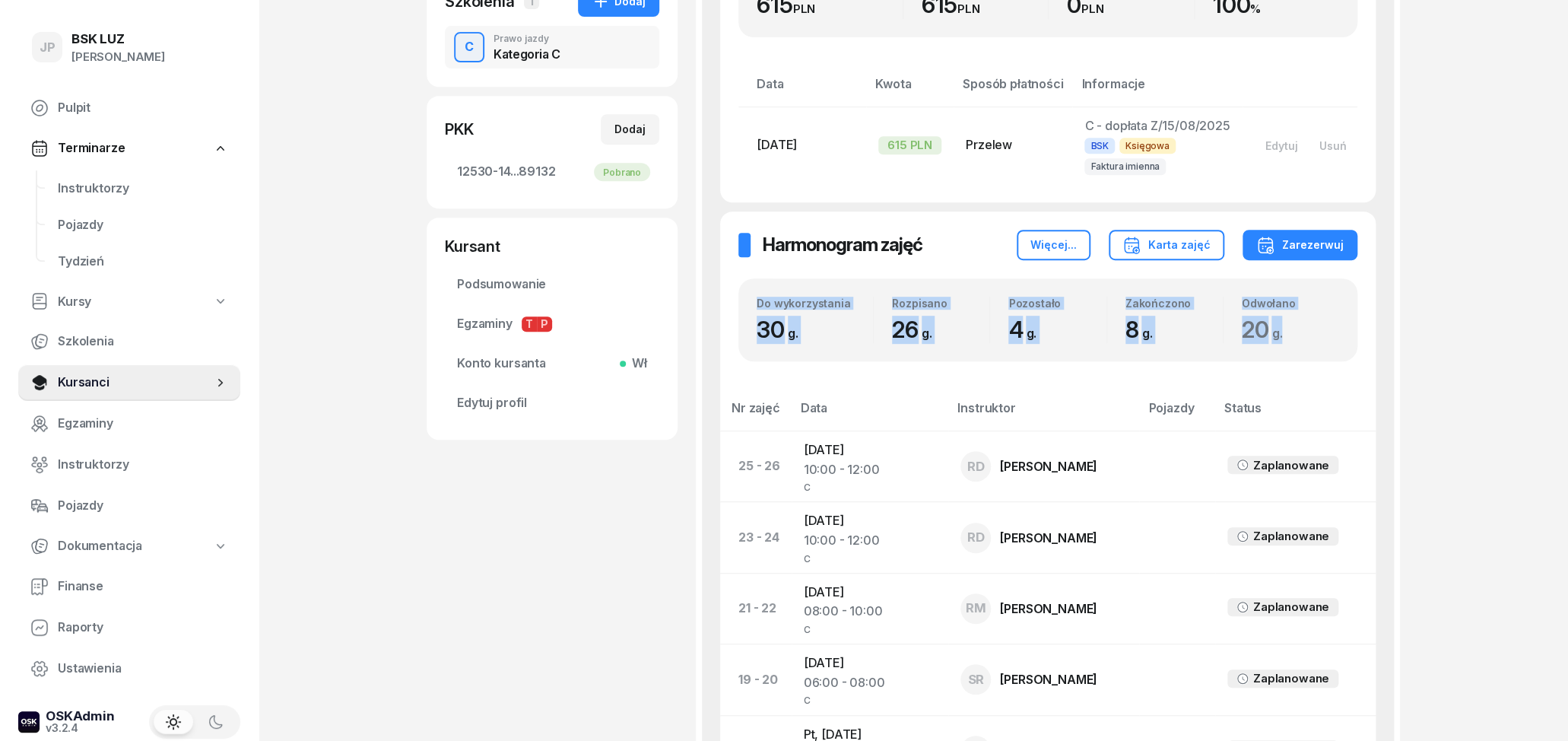
click at [1292, 340] on div "Do wykorzystania 30 g. Rozpisano 26 g. Pozostało 4 g. Zakończono 8 g. Odwołano …" at bounding box center [1048, 320] width 619 height 83
click at [1290, 340] on span "20 g." at bounding box center [1266, 329] width 48 height 27
drag, startPoint x: 763, startPoint y: 298, endPoint x: 1289, endPoint y: 336, distance: 527.4
click at [1289, 336] on div "Do wykorzystania 30 g. Rozpisano 26 g. Pozostało 4 g. Zakończono 8 g. Odwołano …" at bounding box center [1048, 320] width 619 height 83
click at [1289, 336] on span "20 g." at bounding box center [1266, 329] width 48 height 27
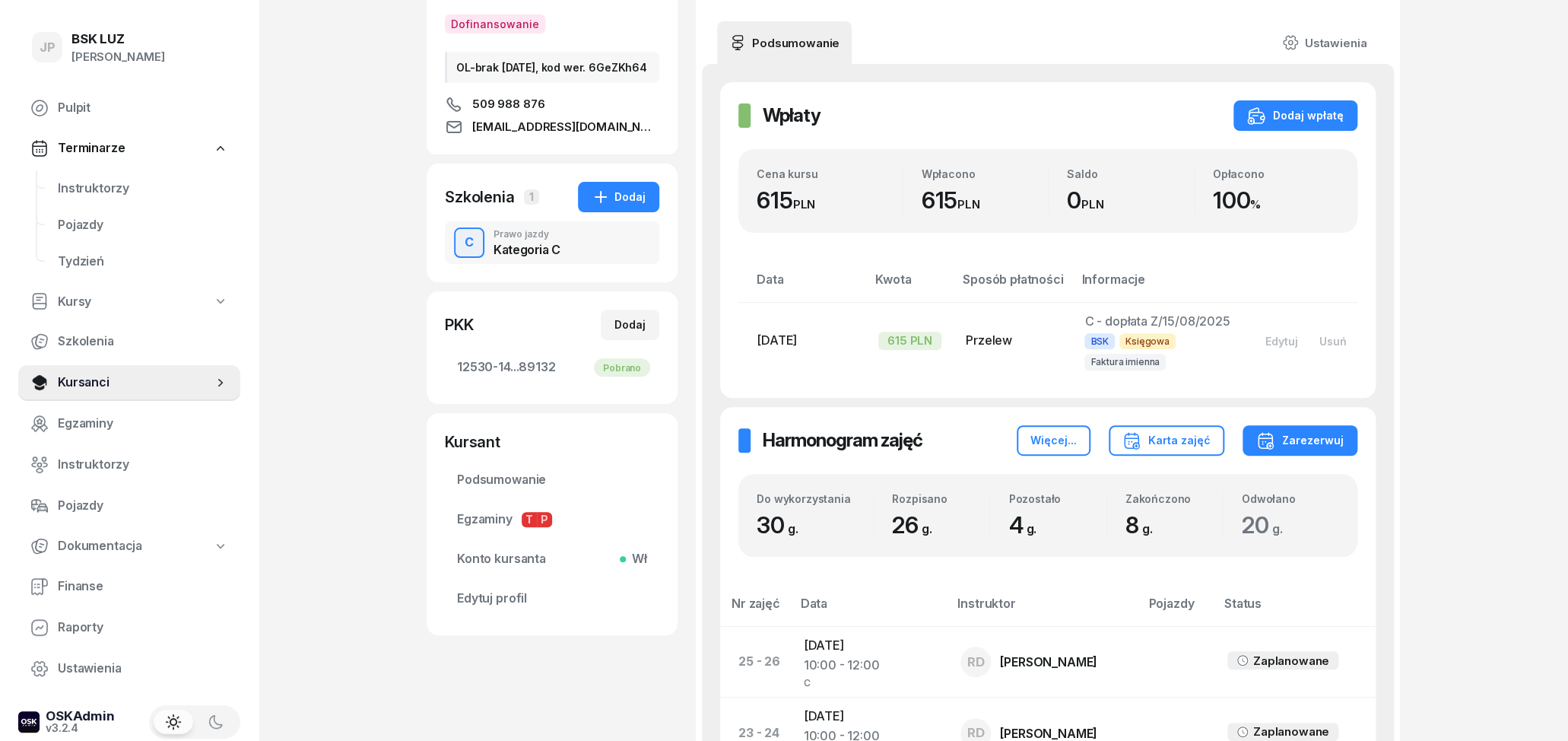
scroll to position [237, 0]
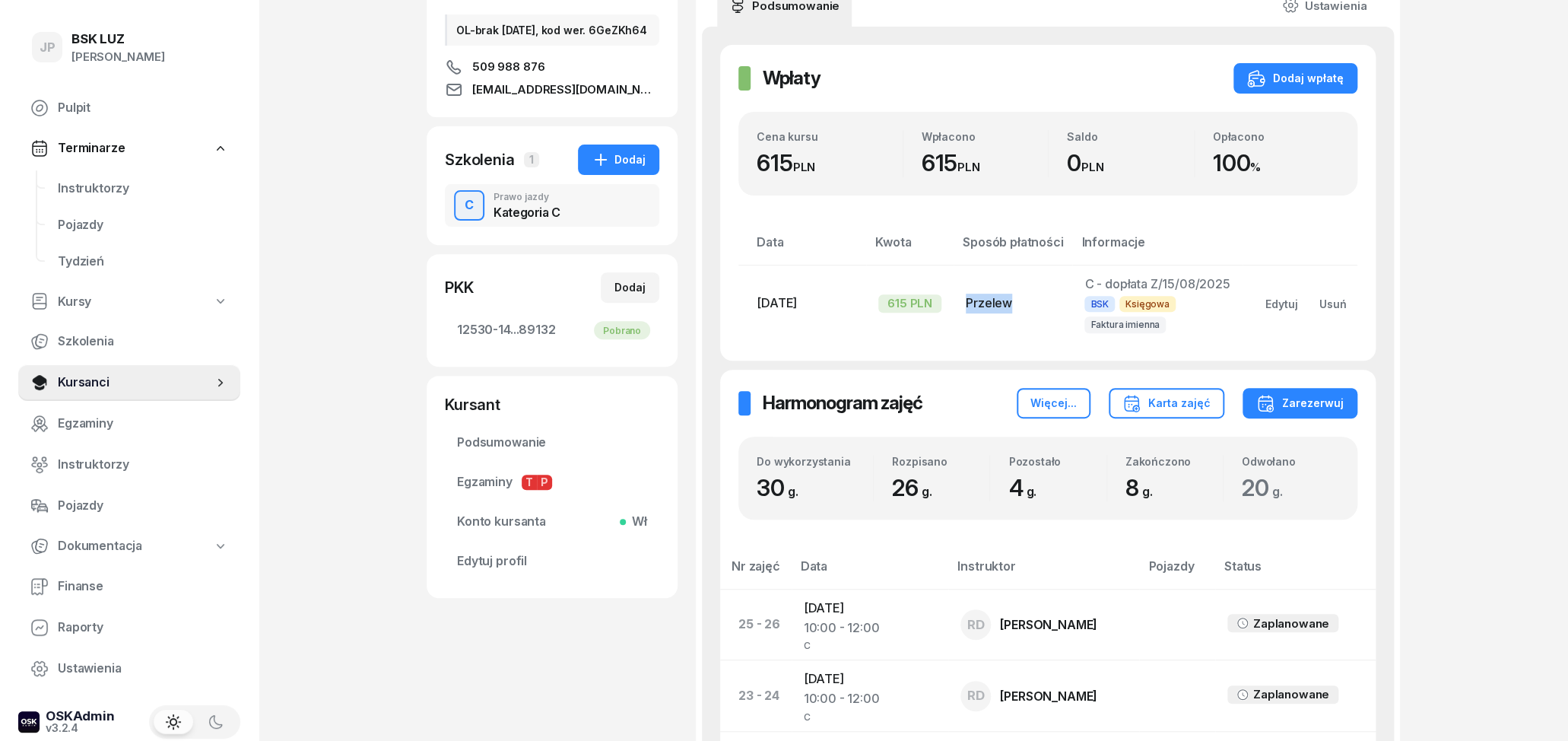
drag, startPoint x: 1019, startPoint y: 301, endPoint x: 962, endPoint y: 308, distance: 57.4
click at [962, 308] on td "Przelew" at bounding box center [1013, 303] width 118 height 77
drag, startPoint x: 963, startPoint y: 300, endPoint x: 1012, endPoint y: 330, distance: 57.5
click at [1012, 330] on td "Przelew" at bounding box center [1013, 303] width 118 height 77
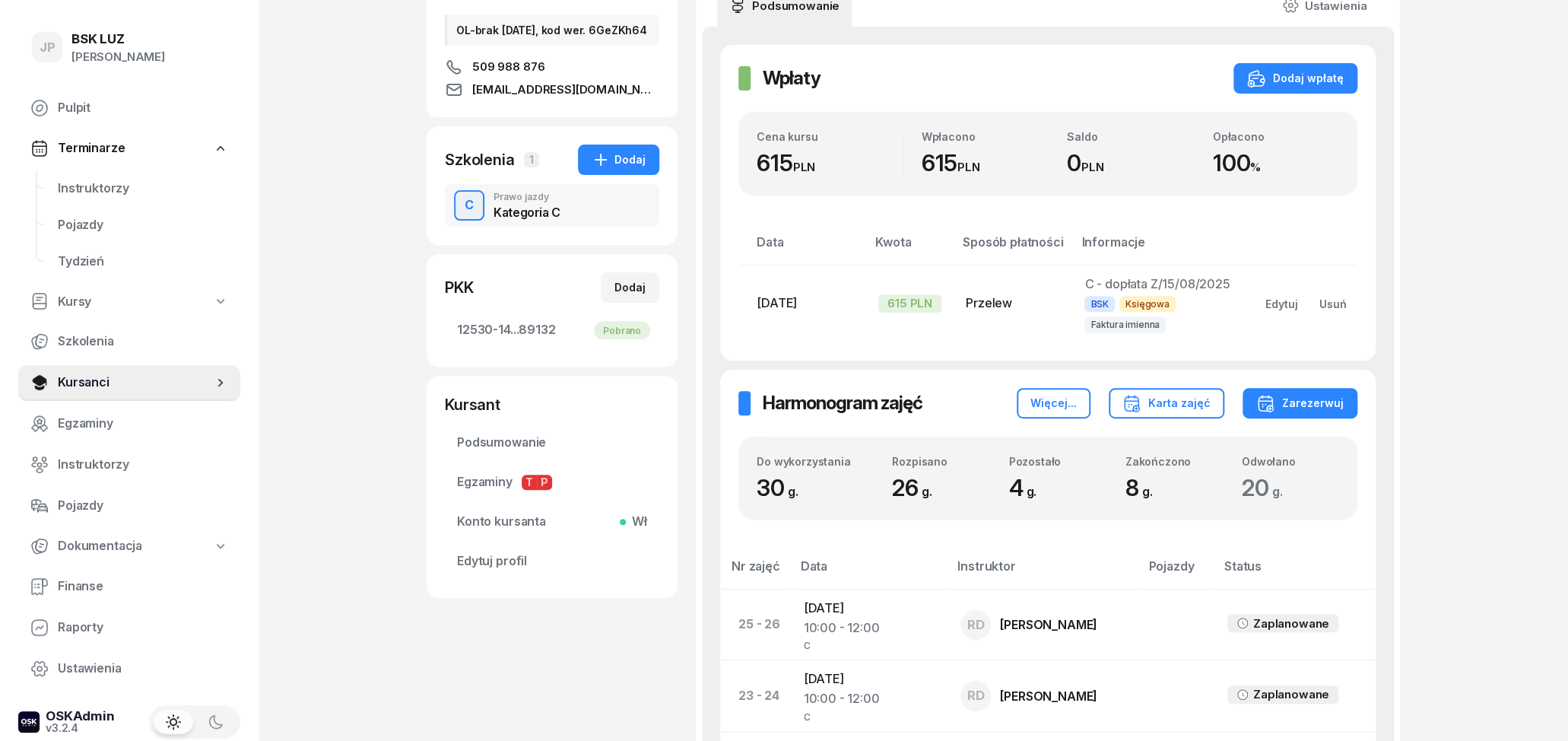
click at [1012, 334] on td "Przelew" at bounding box center [1013, 303] width 118 height 77
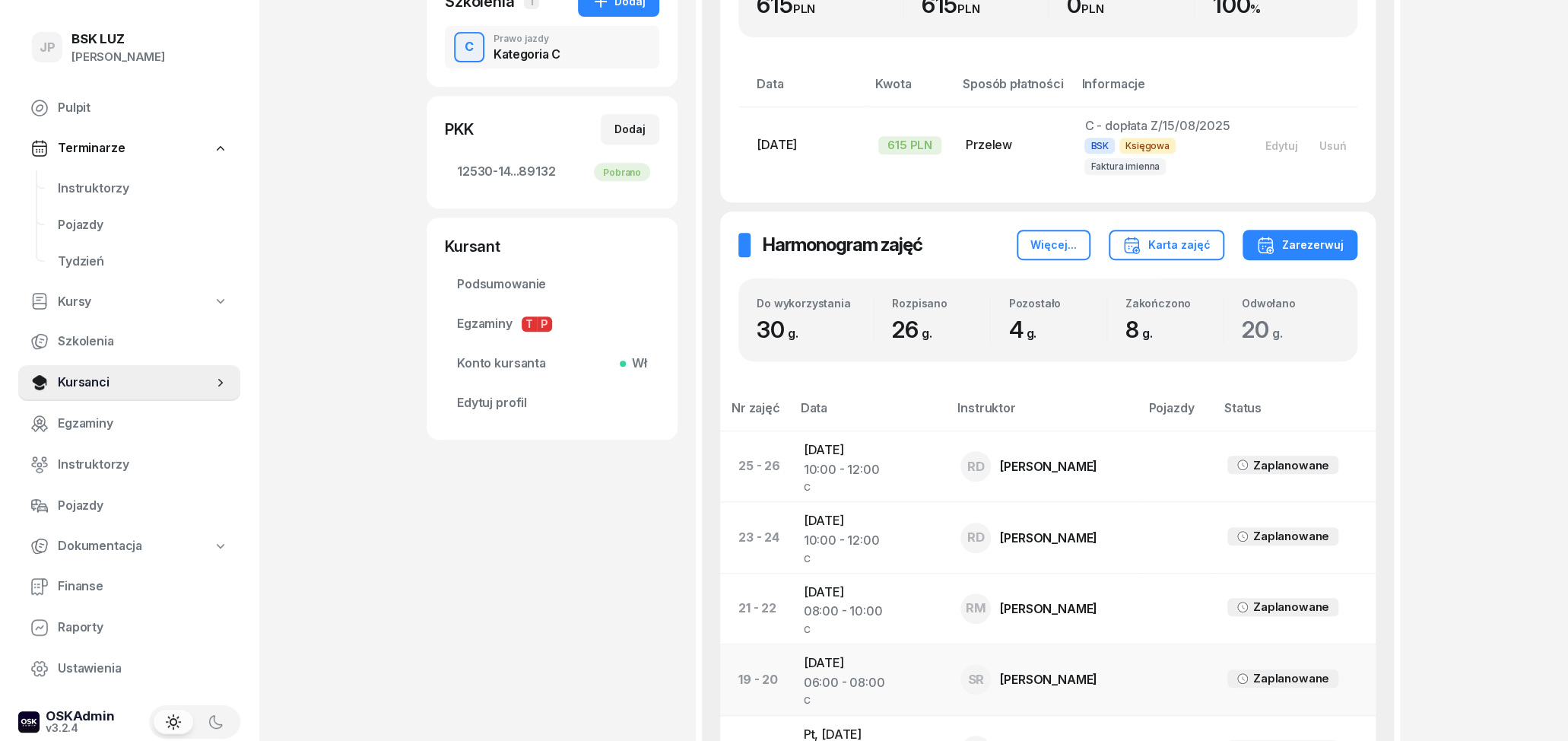
scroll to position [554, 0]
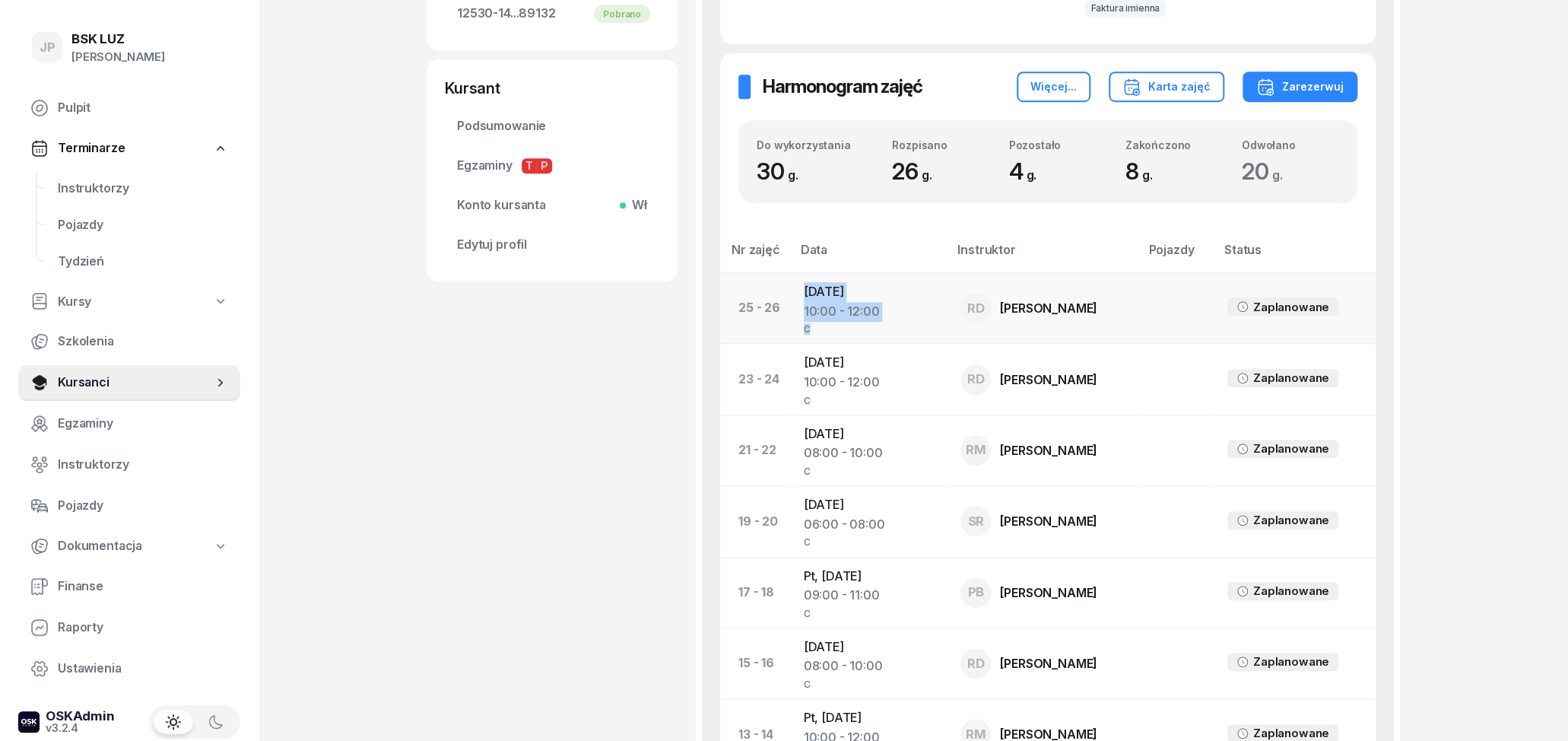
drag, startPoint x: 802, startPoint y: 289, endPoint x: 883, endPoint y: 326, distance: 89.1
click at [883, 326] on td "[DATE] 10:00 - 12:00 C" at bounding box center [870, 308] width 157 height 70
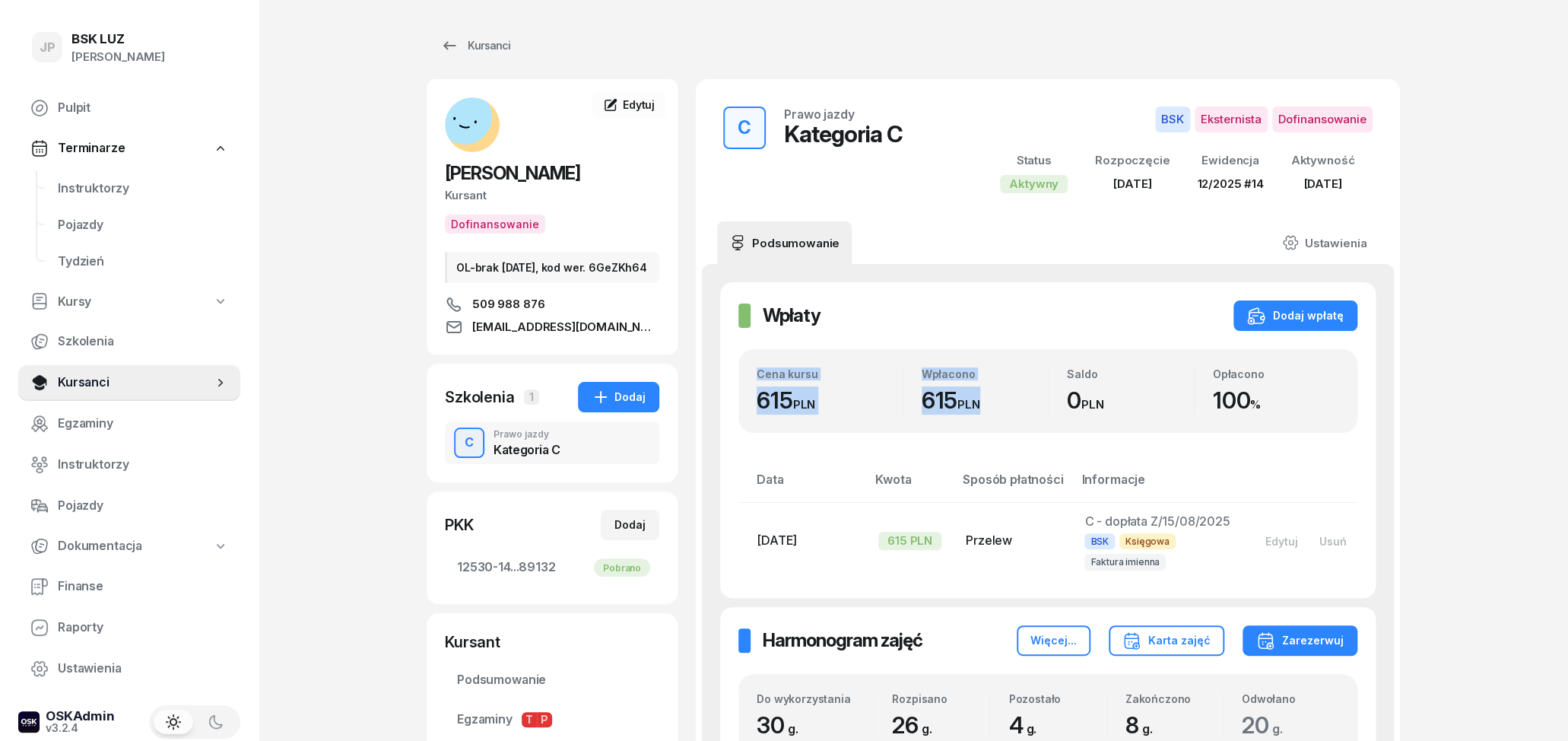
drag, startPoint x: 754, startPoint y: 371, endPoint x: 1006, endPoint y: 404, distance: 254.2
click at [1005, 404] on div "Cena kursu 615 PLN Wpłacono 615 PLN Saldo 0 PLN Opłacono 100 %" at bounding box center [1048, 391] width 619 height 83
drag, startPoint x: 1013, startPoint y: 405, endPoint x: 1061, endPoint y: 411, distance: 48.4
click at [1015, 406] on div "615 PLN" at bounding box center [985, 400] width 127 height 28
drag, startPoint x: 1299, startPoint y: 405, endPoint x: 1170, endPoint y: 377, distance: 132.0
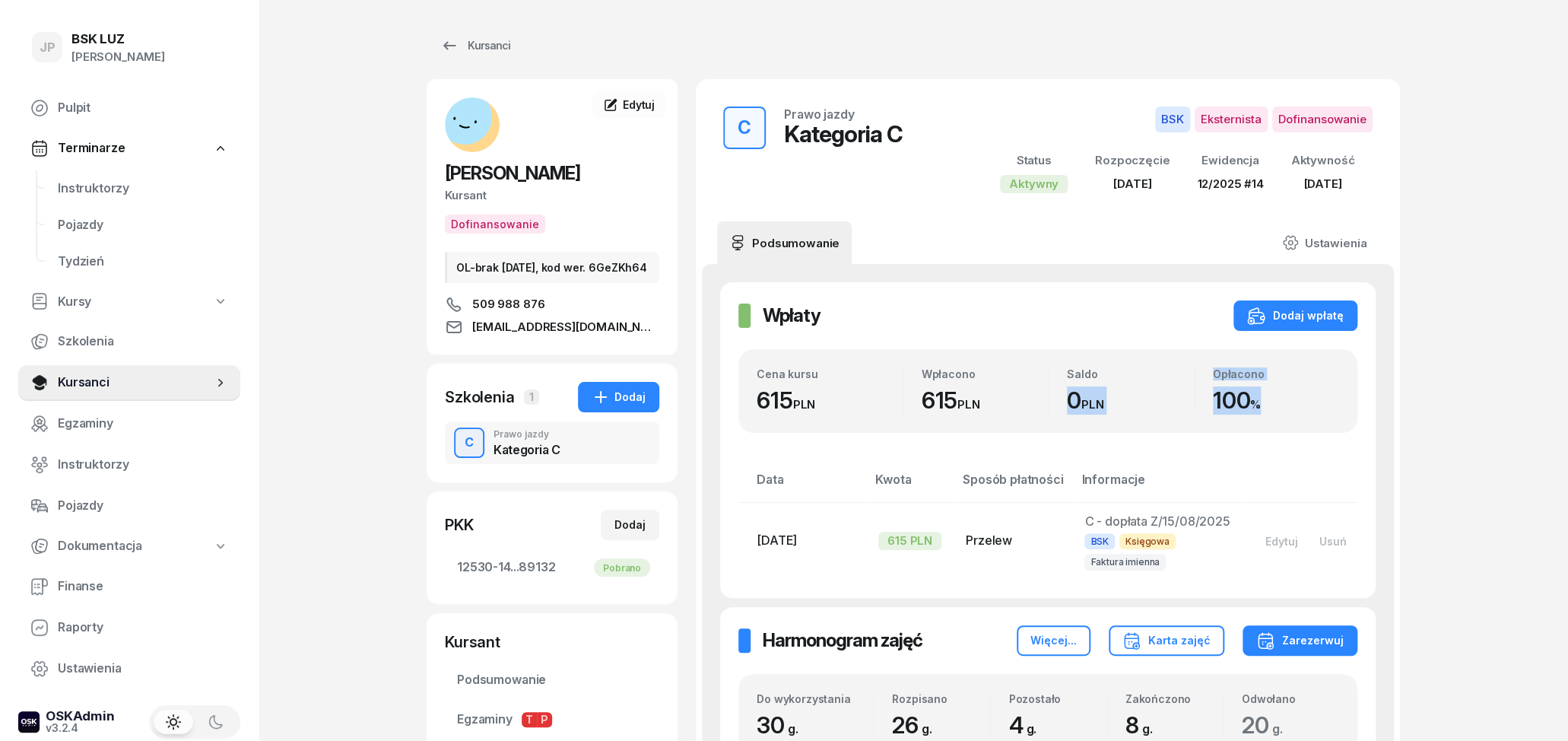
click at [1190, 377] on div "Cena kursu 615 PLN Wpłacono 615 PLN Saldo 0 PLN Opłacono 100 %" at bounding box center [1047, 391] width 582 height 47
click at [1130, 374] on div "Saldo" at bounding box center [1130, 374] width 127 height 13
drag, startPoint x: 752, startPoint y: 368, endPoint x: 1268, endPoint y: 398, distance: 516.9
click at [1266, 396] on div "Cena kursu 615 PLN Wpłacono 615 PLN Saldo 0 PLN Opłacono 100 %" at bounding box center [1048, 391] width 619 height 83
